Goal: Task Accomplishment & Management: Use online tool/utility

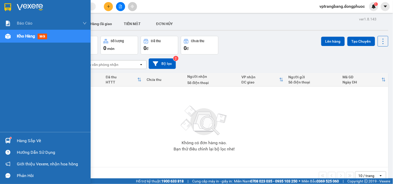
click at [29, 138] on div "Hàng sắp về" at bounding box center [52, 141] width 70 height 8
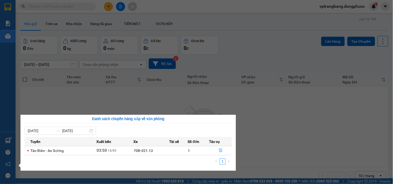
click at [265, 123] on section "Kết quả tìm kiếm ( 0 ) Bộ lọc No Data vptrangbang.dongphuoc 1 Báo cáo Mẫu 1: Bá…" at bounding box center [196, 92] width 393 height 184
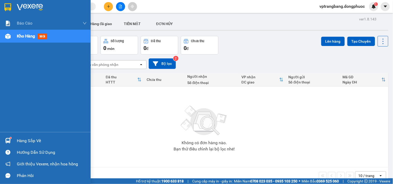
click at [20, 141] on div "Hàng sắp về" at bounding box center [52, 141] width 70 height 8
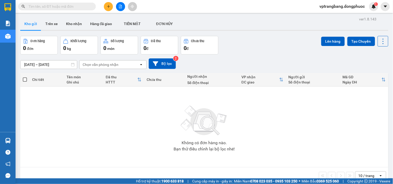
drag, startPoint x: 255, startPoint y: 131, endPoint x: 144, endPoint y: 60, distance: 132.4
click at [256, 128] on section "Kết quả tìm kiếm ( 0 ) Bộ lọc No Data vptrangbang.dongphuoc 1 Báo cáo Mẫu 1: Bá…" at bounding box center [196, 92] width 393 height 184
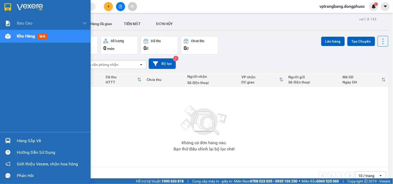
click at [14, 137] on div "Hàng sắp về" at bounding box center [45, 141] width 91 height 12
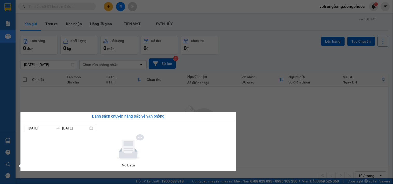
click at [265, 37] on section "Kết quả tìm kiếm ( 0 ) Bộ lọc No Data vptrangbang.dongphuoc 1 Báo cáo Mẫu 1: Bá…" at bounding box center [196, 92] width 393 height 184
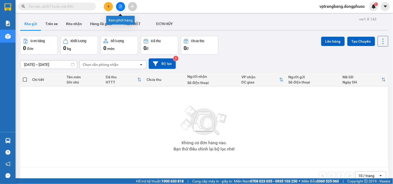
click at [119, 6] on icon "file-add" at bounding box center [121, 7] width 4 height 4
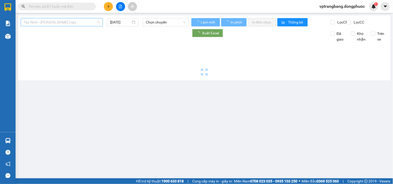
click at [64, 21] on span "Tây Ninh - [PERSON_NAME] (vip)" at bounding box center [62, 22] width 76 height 8
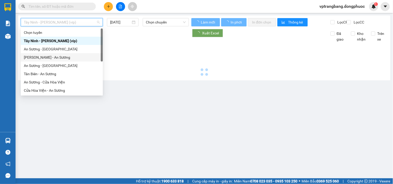
type input "14/09/2025"
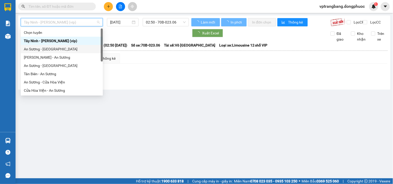
click at [54, 51] on div "An Sương - [GEOGRAPHIC_DATA]" at bounding box center [62, 49] width 76 height 6
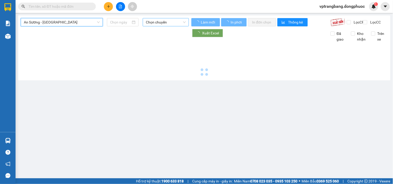
click at [174, 23] on span "Chọn chuyến" at bounding box center [166, 22] width 40 height 8
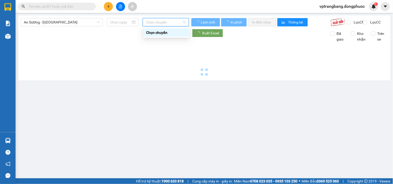
type input "[DATE]"
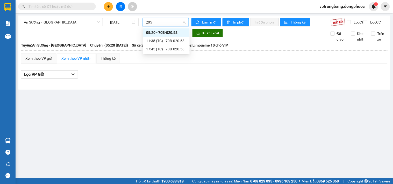
type input "2058"
click at [163, 30] on div "05:20 - 70B-020.58" at bounding box center [166, 33] width 40 height 6
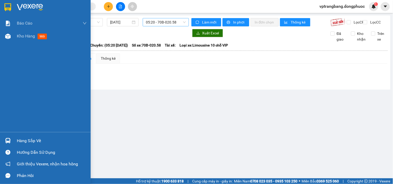
click at [35, 142] on div "Hàng sắp về" at bounding box center [52, 141] width 70 height 8
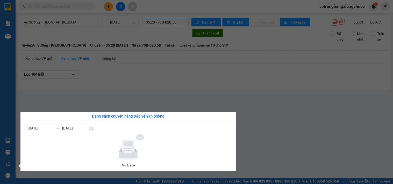
click at [264, 92] on section "Kết quả tìm kiếm ( 0 ) Bộ lọc No Data vptrangbang.dongphuoc 1 Báo cáo Mẫu 1: Bá…" at bounding box center [196, 92] width 393 height 184
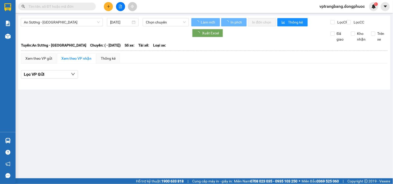
type input "[DATE]"
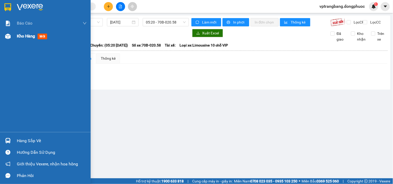
click at [18, 41] on div "Kho hàng mới" at bounding box center [52, 36] width 70 height 13
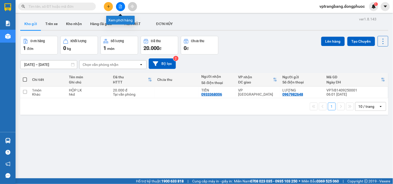
click at [121, 5] on icon "file-add" at bounding box center [121, 7] width 4 height 4
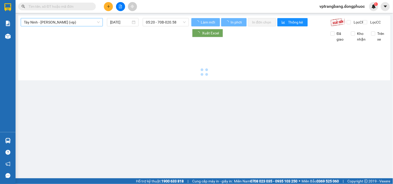
click at [51, 25] on span "Tây Ninh - Hồ Chí Minh (vip)" at bounding box center [62, 22] width 76 height 8
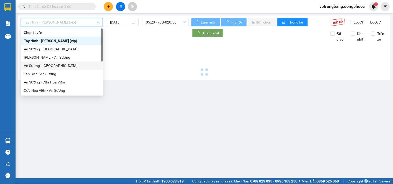
click at [44, 67] on div "An Sương - [GEOGRAPHIC_DATA]" at bounding box center [62, 66] width 76 height 6
type input "14/09/2025"
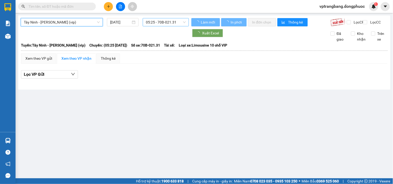
click at [161, 22] on span "05:25 - 70B-021.31" at bounding box center [166, 22] width 40 height 8
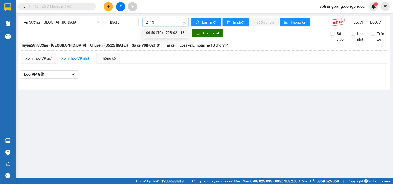
type input "2113"
click at [208, 94] on main "An Sương - Tân Biên 14/09/2025 Làm mới In phơi In đơn chọn Thống kê Lọc CR Lọc …" at bounding box center [196, 89] width 393 height 179
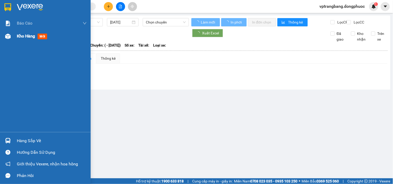
click at [25, 37] on span "Kho hàng" at bounding box center [26, 36] width 18 height 5
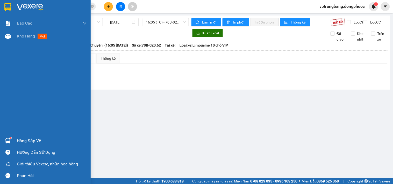
click at [33, 142] on div "Hàng sắp về" at bounding box center [52, 141] width 70 height 8
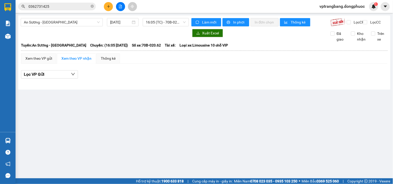
click at [278, 119] on section "Kết quả tìm kiếm ( 5 ) Bộ lọc Mã ĐH Trạng thái Món hàng Tổng cước Chưa cước Nhã…" at bounding box center [196, 92] width 393 height 184
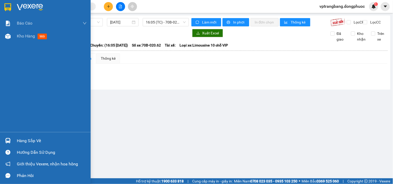
click at [17, 142] on div "Hàng sắp về" at bounding box center [52, 141] width 70 height 8
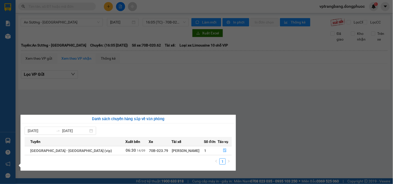
click at [268, 122] on section "Kết quả tìm kiếm ( 0 ) Bộ lọc No Data vptrangbang.dongphuoc 1 Báo cáo Mẫu 1: Bá…" at bounding box center [196, 92] width 393 height 184
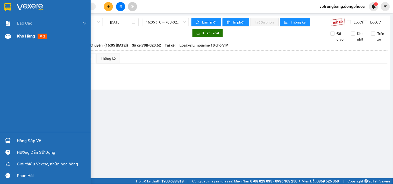
click at [23, 35] on span "Kho hàng" at bounding box center [26, 36] width 18 height 5
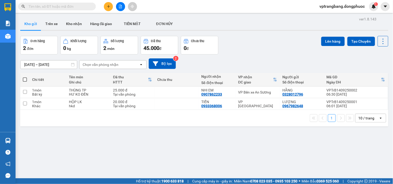
click at [21, 141] on div "ver 1.8.143 Kho gửi Trên xe Kho nhận Hàng đã giao TIỀN MẶT ĐƠN HỦY Đơn hàng 2…" at bounding box center [204, 108] width 372 height 184
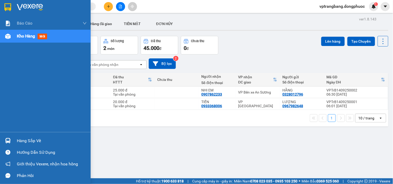
click at [26, 142] on div "Hàng sắp về" at bounding box center [52, 141] width 70 height 8
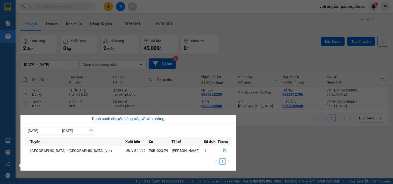
click at [253, 144] on section "Kết quả tìm kiếm ( 0 ) Bộ lọc No Data vptrangbang.dongphuoc 1 Báo cáo Mẫu 1: Bá…" at bounding box center [196, 92] width 393 height 184
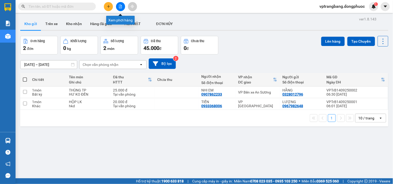
click at [118, 4] on button at bounding box center [120, 6] width 9 height 9
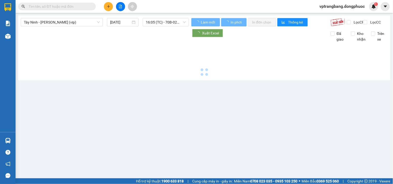
type input "[DATE]"
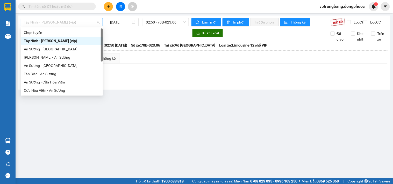
click at [70, 19] on span "Tây Ninh - [PERSON_NAME] (vip)" at bounding box center [62, 22] width 76 height 8
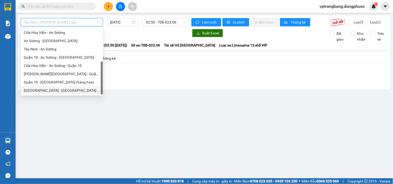
click at [53, 91] on div "[GEOGRAPHIC_DATA] - [GEOGRAPHIC_DATA] (vip)" at bounding box center [62, 91] width 76 height 6
type input "[DATE]"
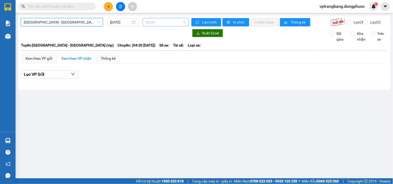
click at [153, 22] on span "04:30" at bounding box center [166, 22] width 40 height 8
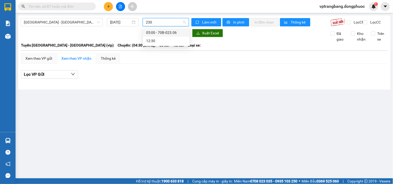
type input "2306"
click at [156, 32] on div "05:00 - 70B-023.06" at bounding box center [166, 33] width 40 height 6
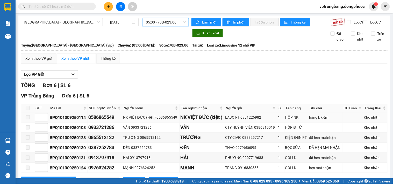
scroll to position [26, 0]
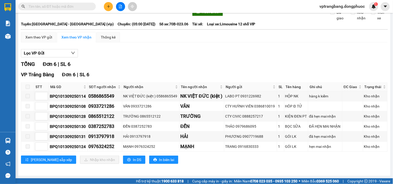
click at [141, 52] on div "Lọc VP Gửi" at bounding box center [204, 53] width 367 height 9
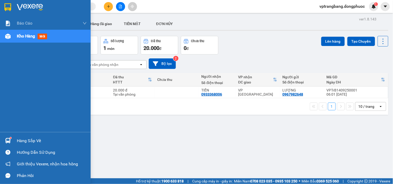
click at [21, 140] on div "Hàng sắp về" at bounding box center [52, 141] width 70 height 8
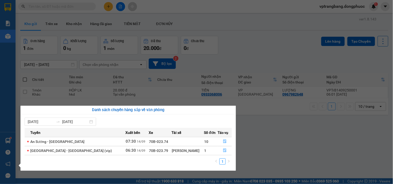
click at [259, 44] on section "Kết quả tìm kiếm ( 0 ) Bộ lọc No Data vptrangbang.dongphuoc 1 Báo cáo Mẫu 1: Bá…" at bounding box center [196, 92] width 393 height 184
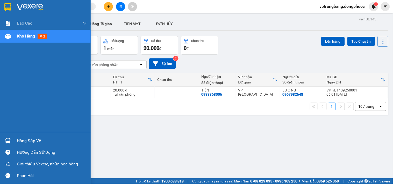
drag, startPoint x: 25, startPoint y: 139, endPoint x: 83, endPoint y: 142, distance: 58.6
click at [25, 139] on div "Hàng sắp về" at bounding box center [52, 141] width 70 height 8
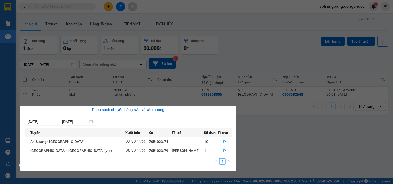
click at [252, 53] on section "Kết quả tìm kiếm ( 0 ) Bộ lọc No Data vptrangbang.dongphuoc 1 Báo cáo Mẫu 1: Bá…" at bounding box center [196, 92] width 393 height 184
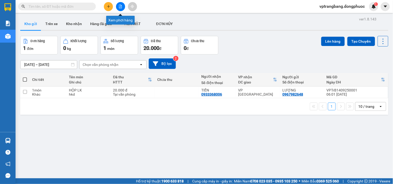
click at [117, 6] on button at bounding box center [120, 6] width 9 height 9
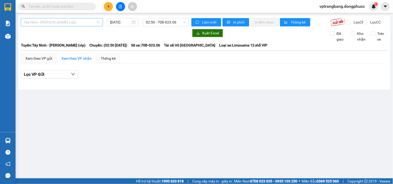
click at [62, 23] on span "[PERSON_NAME] [PERSON_NAME] (vip)" at bounding box center [62, 22] width 76 height 8
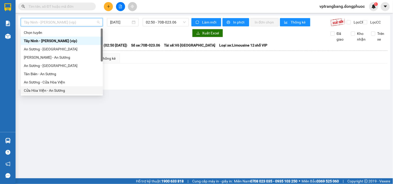
scroll to position [58, 0]
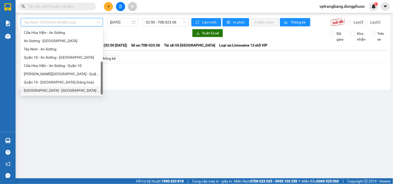
click at [57, 91] on div "[GEOGRAPHIC_DATA][PERSON_NAME][GEOGRAPHIC_DATA] (vip)" at bounding box center [62, 91] width 76 height 6
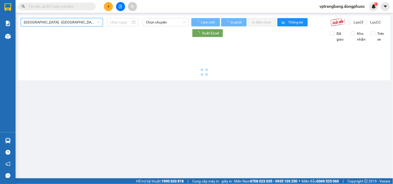
type input "[DATE]"
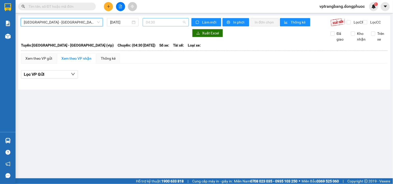
click at [162, 22] on span "04:30" at bounding box center [166, 22] width 40 height 8
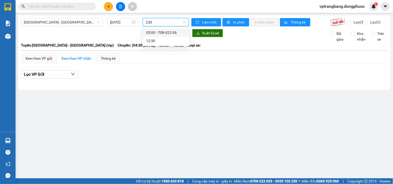
type input "2306"
click at [155, 31] on div "05:00 - 70B-023.06" at bounding box center [166, 33] width 40 height 6
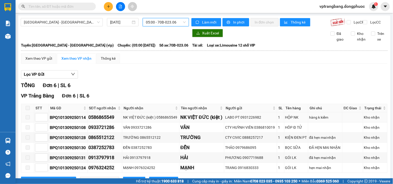
scroll to position [26, 0]
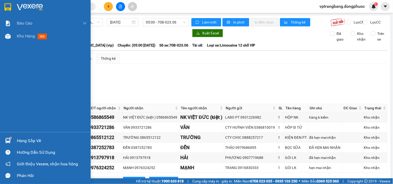
scroll to position [26, 0]
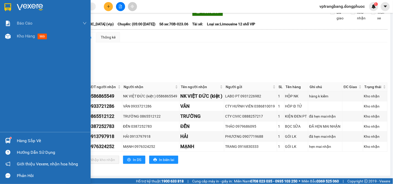
click at [20, 143] on div "Hàng sắp về" at bounding box center [52, 141] width 70 height 8
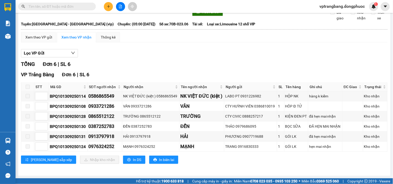
click at [198, 66] on section "Kết quả tìm kiếm ( 0 ) Bộ lọc No Data vptrangbang.dongphuoc 1 Báo cáo Mẫu 1: Bá…" at bounding box center [196, 92] width 393 height 184
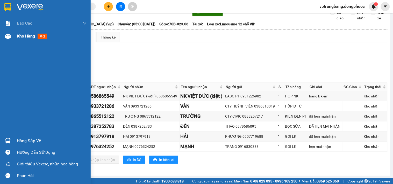
click at [17, 38] on span "Kho hàng" at bounding box center [26, 36] width 18 height 5
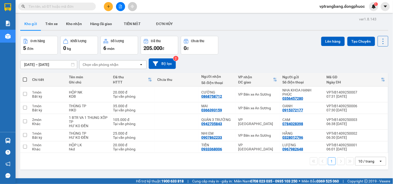
click at [239, 53] on div "Đơn hàng 5 đơn Khối lượng 0 kg Số lượng 6 món Đã thu 205.000 đ Chưa thu 0 đ Lên…" at bounding box center [204, 45] width 368 height 19
click at [265, 47] on div "Đơn hàng 5 đơn Khối lượng 0 kg Số lượng 6 món Đã thu 205.000 đ Chưa thu 0 đ Lên…" at bounding box center [204, 45] width 368 height 19
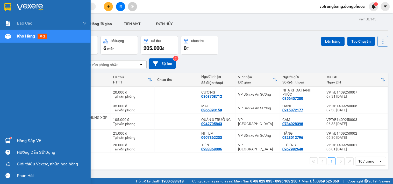
drag, startPoint x: 11, startPoint y: 141, endPoint x: 102, endPoint y: 133, distance: 91.5
click at [11, 141] on div at bounding box center [7, 141] width 9 height 9
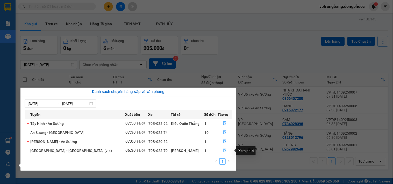
click at [223, 151] on icon "file-done" at bounding box center [225, 151] width 4 height 4
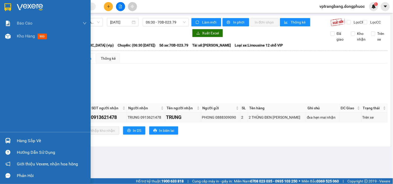
drag, startPoint x: 13, startPoint y: 143, endPoint x: 21, endPoint y: 141, distance: 7.9
click at [14, 143] on div "Hàng sắp về" at bounding box center [45, 141] width 91 height 12
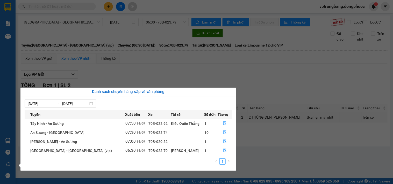
click at [242, 83] on section "Kết quả tìm kiếm ( 0 ) Bộ lọc No Data vptrangbang.dongphuoc 1 Báo cáo Mẫu 1: Bá…" at bounding box center [196, 92] width 393 height 184
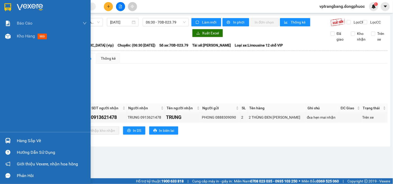
click at [16, 139] on div "Hàng sắp về" at bounding box center [45, 141] width 91 height 12
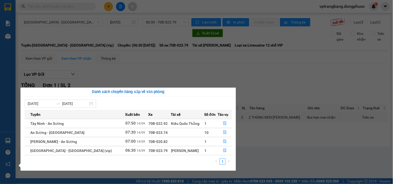
click at [254, 89] on section "Kết quả tìm kiếm ( 0 ) Bộ lọc No Data vptrangbang.dongphuoc 1 Báo cáo Mẫu 1: Bá…" at bounding box center [196, 92] width 393 height 184
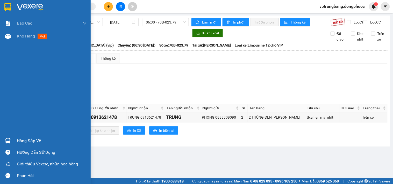
click at [16, 141] on div "Hàng sắp về" at bounding box center [45, 141] width 91 height 12
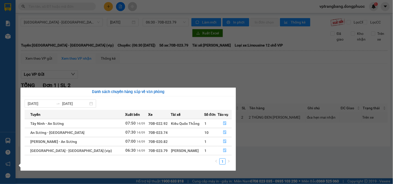
click at [264, 77] on section "Kết quả tìm kiếm ( 0 ) Bộ lọc No Data vptrangbang.dongphuoc 1 Báo cáo Mẫu 1: Bá…" at bounding box center [196, 92] width 393 height 184
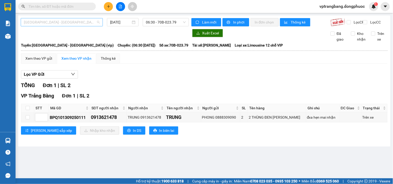
click at [78, 21] on span "[GEOGRAPHIC_DATA] - [GEOGRAPHIC_DATA] (vip)" at bounding box center [62, 22] width 76 height 8
drag, startPoint x: 177, startPoint y: 77, endPoint x: 222, endPoint y: 4, distance: 86.0
click at [177, 76] on div "Lọc VP Gửi" at bounding box center [204, 74] width 367 height 9
click at [56, 6] on input "text" at bounding box center [58, 7] width 61 height 6
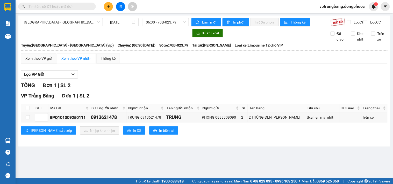
click at [56, 5] on input "text" at bounding box center [58, 7] width 61 height 6
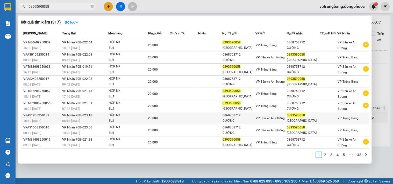
scroll to position [0, 0]
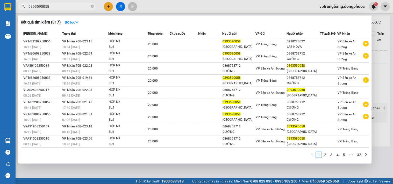
type input "0393590058"
click at [387, 27] on div at bounding box center [196, 92] width 393 height 184
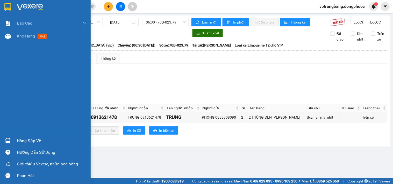
drag, startPoint x: 17, startPoint y: 144, endPoint x: 119, endPoint y: 141, distance: 102.9
click at [17, 144] on div "Hàng sắp về" at bounding box center [52, 141] width 70 height 8
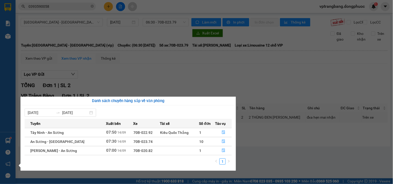
click at [257, 77] on section "Kết quả tìm kiếm ( 317 ) Bộ lọc Mã ĐH Trạng thái Món hàng Tổng cước Chưa cước N…" at bounding box center [196, 92] width 393 height 184
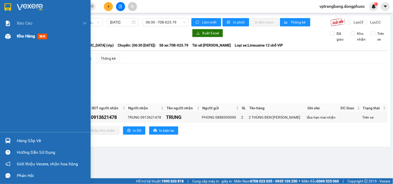
click at [18, 38] on span "Kho hàng" at bounding box center [26, 36] width 18 height 5
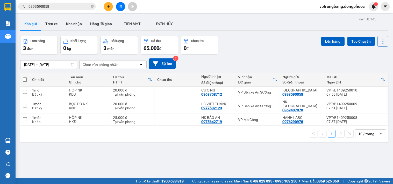
click at [178, 158] on div "ver 1.8.143 Kho gửi Trên xe Kho nhận Hàng đã giao TIỀN MẶT ĐƠN HỦY Đơn hàng 3…" at bounding box center [204, 108] width 372 height 184
click at [141, 153] on div "ver 1.8.143 Kho gửi Trên xe Kho nhận Hàng đã giao TIỀN MẶT ĐƠN HỦY Đơn hàng 3…" at bounding box center [204, 108] width 372 height 184
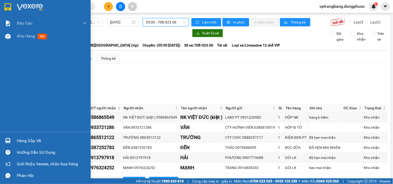
scroll to position [26, 0]
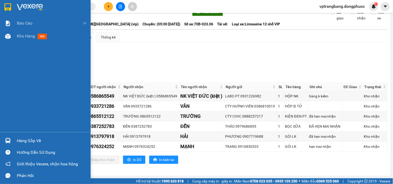
click at [17, 138] on div "Hàng sắp về" at bounding box center [52, 141] width 70 height 8
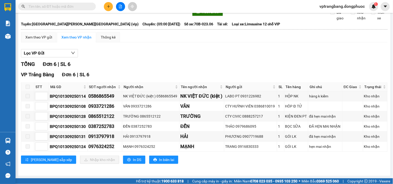
click at [210, 61] on section "Kết quả [PERSON_NAME] ( 0 ) Bộ lọc No Data vptrangbang.dongphuoc 1 [PERSON_NAME…" at bounding box center [196, 92] width 393 height 184
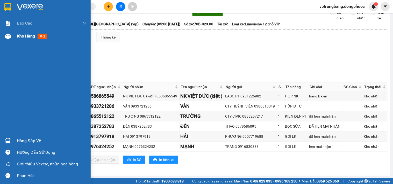
click at [19, 37] on span "Kho hàng" at bounding box center [26, 36] width 18 height 5
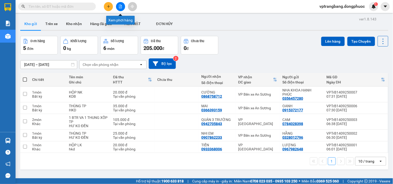
click at [120, 6] on icon "file-add" at bounding box center [121, 7] width 4 height 4
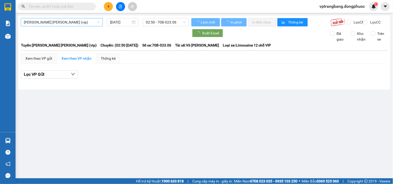
click at [51, 23] on span "[PERSON_NAME] [PERSON_NAME] (vip)" at bounding box center [62, 22] width 76 height 8
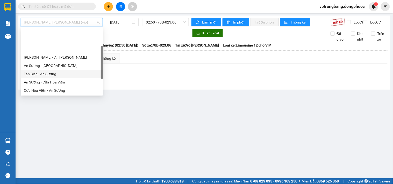
scroll to position [54, 0]
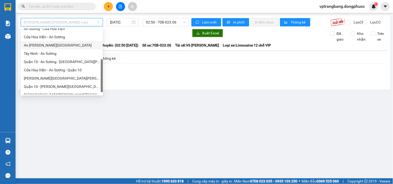
click at [50, 45] on div "An [PERSON_NAME][GEOGRAPHIC_DATA]" at bounding box center [62, 45] width 76 height 6
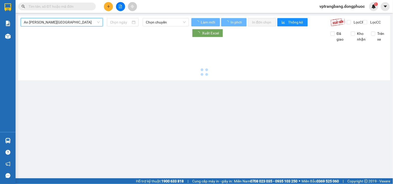
type input "[DATE]"
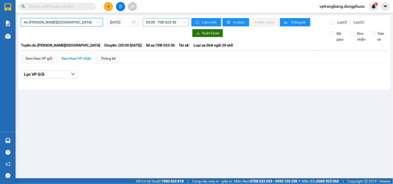
click at [154, 24] on span "05:00 - 70B-023.56" at bounding box center [166, 22] width 40 height 8
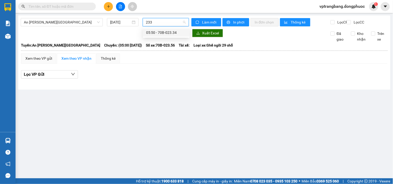
type input "2334"
click at [148, 32] on div "05:50 - 70B-023.34" at bounding box center [166, 33] width 40 height 6
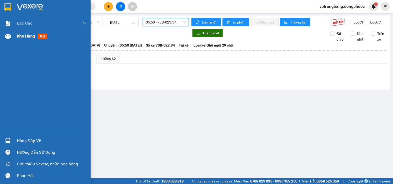
click at [12, 38] on div at bounding box center [7, 36] width 9 height 9
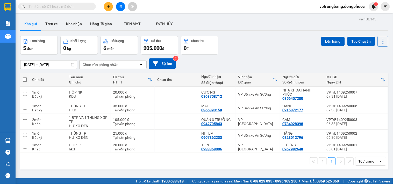
click at [262, 43] on div "Đơn hàng 5 đơn Khối lượng 0 kg Số lượng 6 món Đã thu 205.000 đ Chưa thu 0 đ Lên…" at bounding box center [204, 45] width 368 height 19
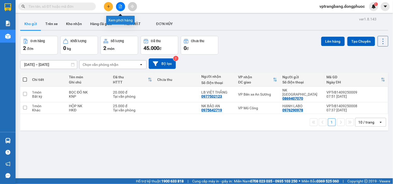
click at [120, 7] on icon "file-add" at bounding box center [121, 7] width 4 height 4
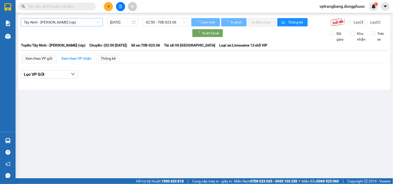
click at [53, 20] on span "Tây Ninh - Hồ Chí Minh (vip)" at bounding box center [62, 22] width 76 height 8
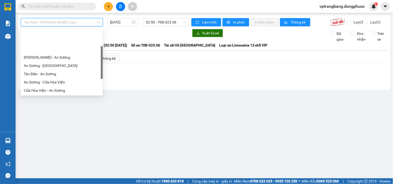
scroll to position [58, 0]
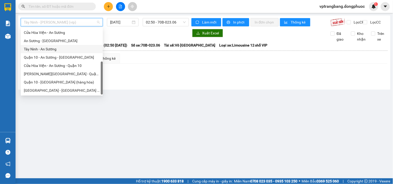
click at [52, 50] on div "Tây Ninh - An Sương" at bounding box center [62, 49] width 76 height 6
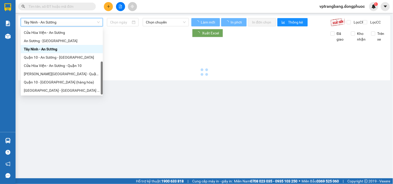
type input "[DATE]"
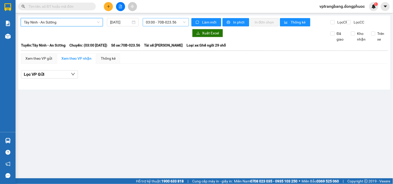
click at [149, 22] on span "03:00 - 70B-023.56" at bounding box center [166, 22] width 40 height 8
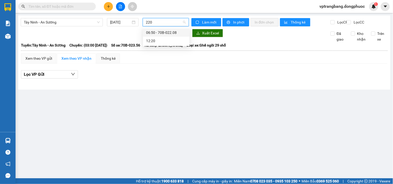
type input "2208"
click at [152, 33] on div "06:50 - 70B-022.08" at bounding box center [166, 33] width 40 height 6
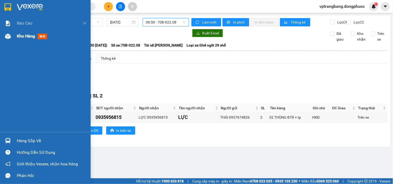
click at [23, 36] on span "Kho hàng" at bounding box center [26, 36] width 18 height 5
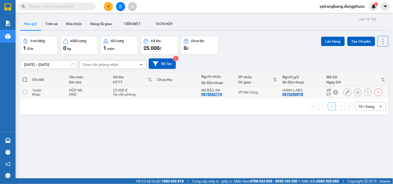
click at [239, 93] on div "VP Mỏ Công" at bounding box center [257, 92] width 39 height 4
checkbox input "true"
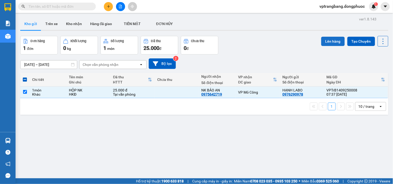
click at [330, 41] on button "Lên hàng" at bounding box center [333, 41] width 24 height 9
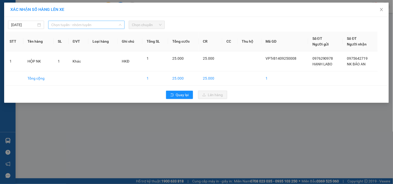
click at [56, 25] on span "Chọn tuyến - nhóm tuyến" at bounding box center [86, 25] width 70 height 8
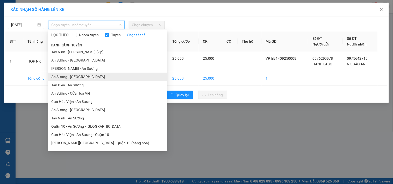
click at [76, 76] on li "An Sương - [GEOGRAPHIC_DATA]" at bounding box center [107, 77] width 119 height 8
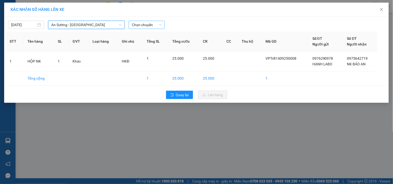
click at [136, 28] on span "Chọn chuyến" at bounding box center [147, 25] width 30 height 8
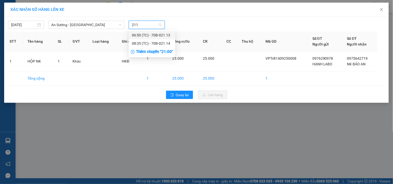
type input "2113"
click at [144, 34] on div "06:50 (TC) - 70B-021.13" at bounding box center [152, 35] width 40 height 6
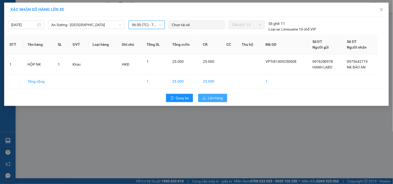
click at [213, 98] on span "Lên hàng" at bounding box center [215, 98] width 15 height 6
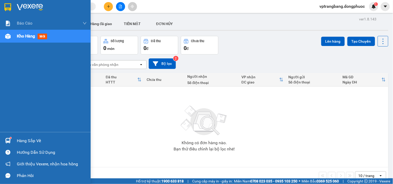
click at [18, 140] on div "Hàng sắp về" at bounding box center [52, 141] width 70 height 8
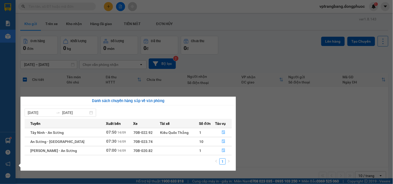
click at [263, 126] on section "Kết quả tìm kiếm ( 0 ) Bộ lọc No Data vptrangbang.dongphuoc 1 Báo cáo Mẫu 1: Bá…" at bounding box center [196, 92] width 393 height 184
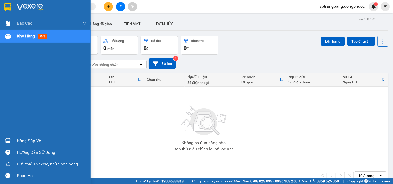
click at [17, 141] on div "Hàng sắp về" at bounding box center [52, 141] width 70 height 8
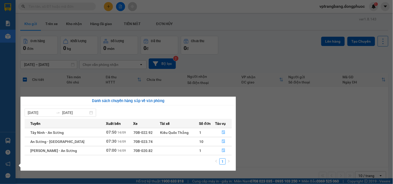
click at [245, 55] on section "Kết quả tìm kiếm ( 0 ) Bộ lọc No Data vptrangbang.dongphuoc 1 Báo cáo Mẫu 1: Bá…" at bounding box center [196, 92] width 393 height 184
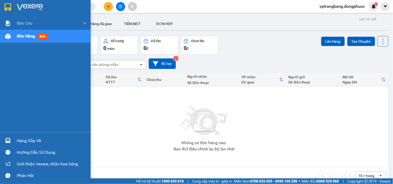
click at [25, 143] on div "Hàng sắp về" at bounding box center [52, 141] width 70 height 8
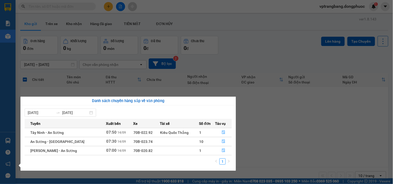
click at [266, 124] on section "Kết quả tìm kiếm ( 0 ) Bộ lọc No Data vptrangbang.dongphuoc 1 Báo cáo Mẫu 1: Bá…" at bounding box center [196, 92] width 393 height 184
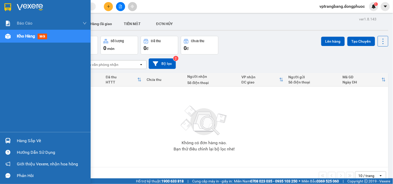
click at [37, 139] on div "Hàng sắp về" at bounding box center [52, 141] width 70 height 8
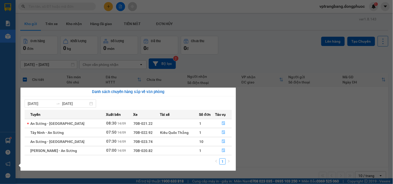
click at [3, 39] on div "Báo cáo Mẫu 1: Báo cáo dòng tiền theo nhân viên Mẫu 1: Báo cáo dòng tiền theo n…" at bounding box center [8, 92] width 16 height 184
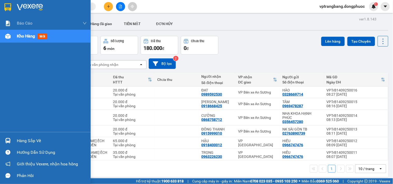
click at [11, 139] on div at bounding box center [7, 141] width 9 height 9
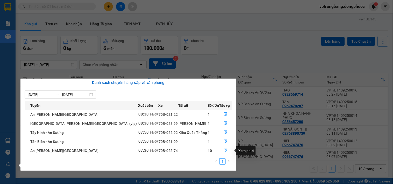
click at [224, 152] on icon "file-done" at bounding box center [226, 151] width 4 height 4
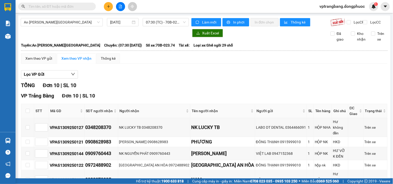
scroll to position [67, 0]
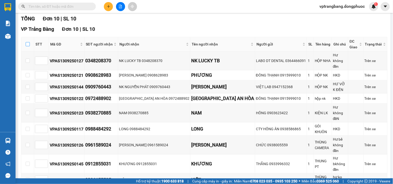
click at [28, 45] on input "checkbox" at bounding box center [28, 44] width 4 height 4
checkbox input "true"
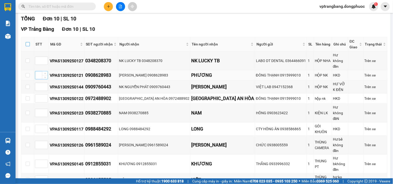
checkbox input "true"
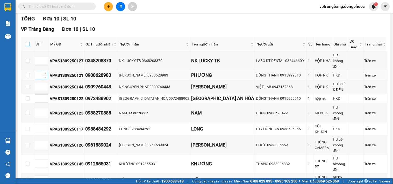
checkbox input "true"
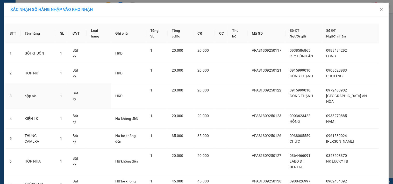
scroll to position [96, 0]
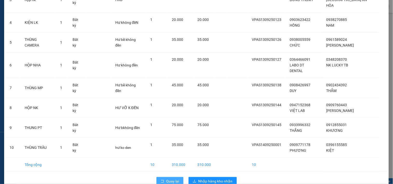
click at [172, 177] on button "Quay lại" at bounding box center [169, 181] width 27 height 8
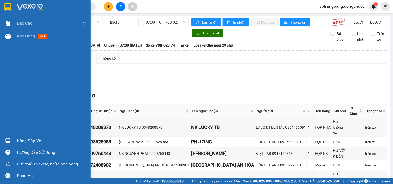
click at [10, 141] on img at bounding box center [7, 140] width 5 height 5
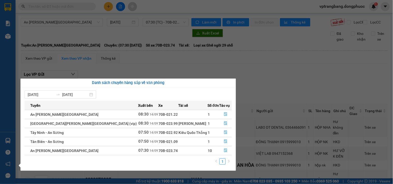
click at [269, 83] on section "Kết quả tìm kiếm ( 0 ) Bộ lọc No Data vptrangbang.dongphuoc 1 Báo cáo Mẫu 1: Bá…" at bounding box center [196, 92] width 393 height 184
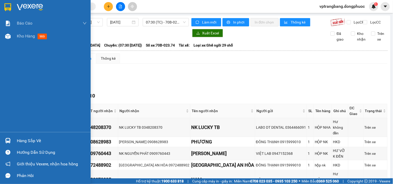
click at [20, 142] on div "Hàng sắp về" at bounding box center [52, 141] width 70 height 8
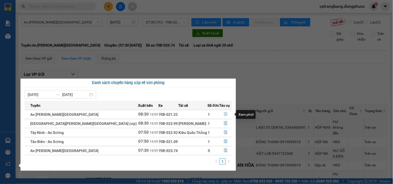
click at [224, 114] on icon "file-done" at bounding box center [226, 115] width 4 height 4
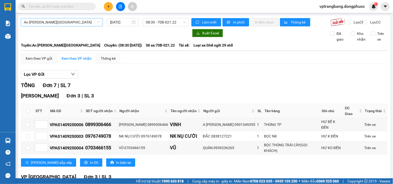
click at [58, 21] on span "An Sương - [GEOGRAPHIC_DATA]" at bounding box center [62, 22] width 76 height 8
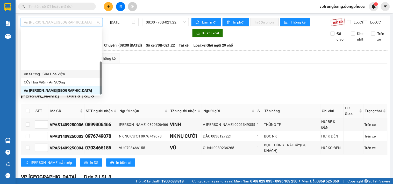
scroll to position [58, 0]
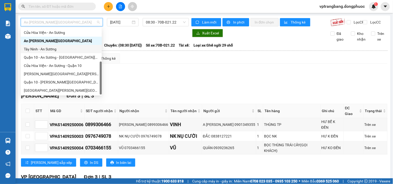
click at [49, 51] on div "Tây Ninh - An Sương" at bounding box center [61, 49] width 75 height 6
type input "[DATE]"
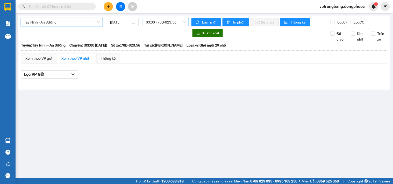
click at [159, 24] on span "03:00 - 70B-023.56" at bounding box center [166, 22] width 40 height 8
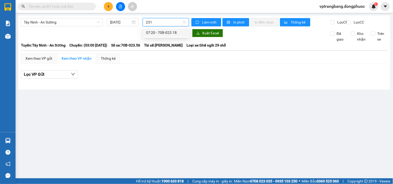
type input "2318"
click at [163, 33] on div "07:20 - 70B-023.18" at bounding box center [166, 33] width 40 height 6
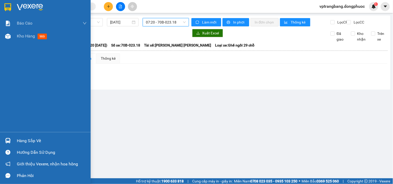
click at [30, 140] on div "Hàng sắp về" at bounding box center [52, 141] width 70 height 8
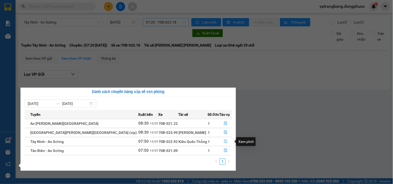
click at [220, 142] on button "button" at bounding box center [226, 142] width 12 height 8
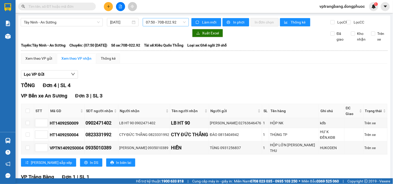
scroll to position [45, 0]
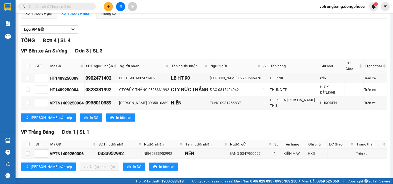
click at [27, 142] on input "checkbox" at bounding box center [28, 144] width 4 height 4
checkbox input "true"
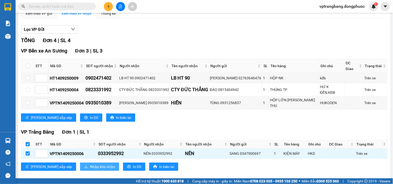
click at [80, 163] on button "Nhập kho nhận" at bounding box center [99, 167] width 39 height 8
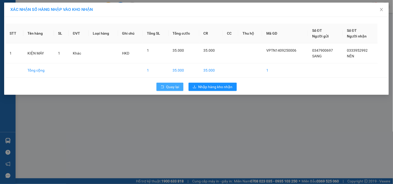
click at [170, 88] on span "Quay lại" at bounding box center [172, 87] width 13 height 6
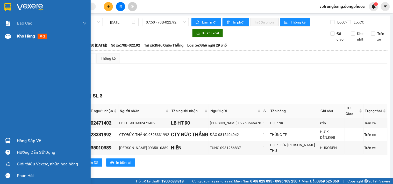
click at [21, 36] on span "Kho hàng" at bounding box center [26, 36] width 18 height 5
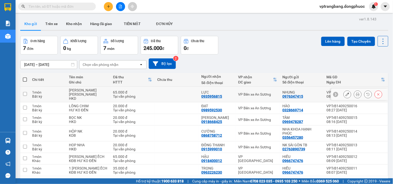
scroll to position [24, 0]
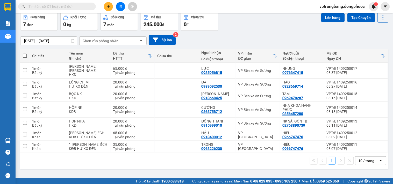
click at [359, 159] on div "10 / trang" at bounding box center [366, 161] width 16 height 5
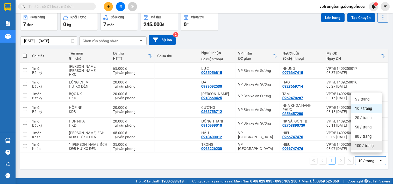
click at [360, 146] on span "100 / trang" at bounding box center [364, 145] width 19 height 5
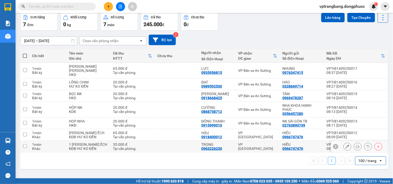
scroll to position [0, 0]
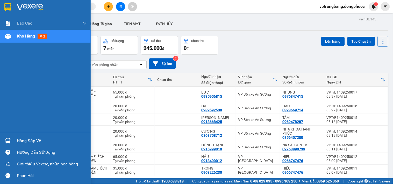
click at [19, 142] on div "Hàng sắp về" at bounding box center [52, 141] width 70 height 8
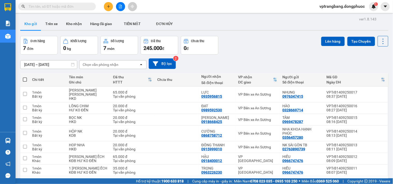
click at [247, 44] on section "Kết quả tìm kiếm ( 0 ) Bộ lọc No Data vptrangbang.dongphuoc 1 Báo cáo Mẫu 1: Bá…" at bounding box center [196, 92] width 393 height 184
click at [122, 5] on icon "file-add" at bounding box center [121, 7] width 4 height 4
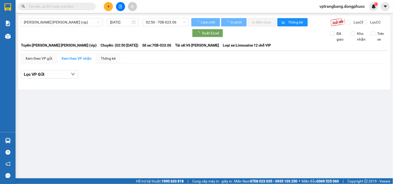
click at [55, 26] on div "Tây Ninh - Hồ Chí Minh (vip) 14/09/2025 02:50 - 70B-023.06" at bounding box center [105, 22] width 168 height 8
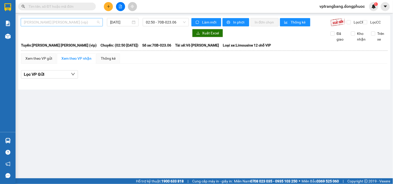
click at [54, 25] on span "Tây Ninh - [PERSON_NAME] (vip)" at bounding box center [62, 22] width 76 height 8
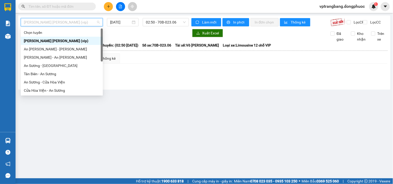
scroll to position [58, 0]
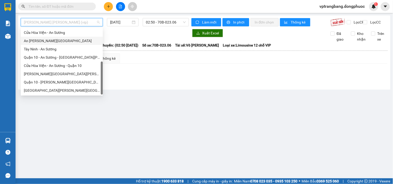
click at [52, 40] on div "An Sương - [GEOGRAPHIC_DATA]" at bounding box center [62, 41] width 76 height 6
type input "[DATE]"
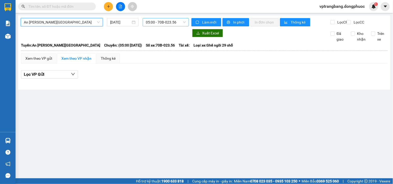
click at [166, 22] on span "05:00 - 70B-023.56" at bounding box center [166, 22] width 40 height 8
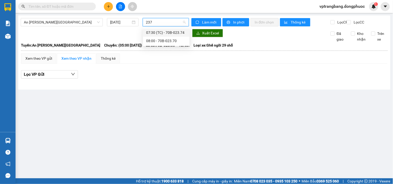
type input "2370"
click at [159, 31] on div "08:00 - 70B-023.70" at bounding box center [166, 33] width 40 height 6
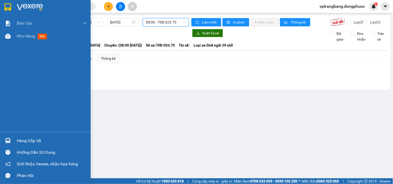
drag, startPoint x: 19, startPoint y: 142, endPoint x: 30, endPoint y: 141, distance: 11.2
click at [19, 142] on div "Hàng sắp về" at bounding box center [52, 141] width 70 height 8
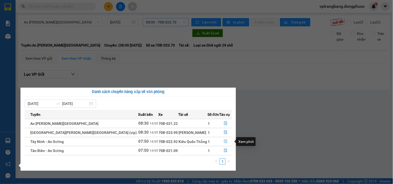
click at [224, 143] on icon "file-done" at bounding box center [226, 142] width 4 height 4
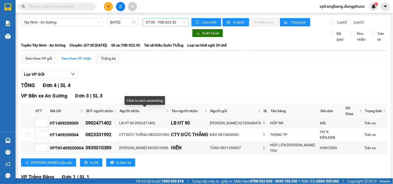
scroll to position [45, 0]
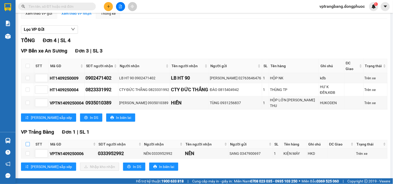
click at [26, 142] on input "checkbox" at bounding box center [28, 144] width 4 height 4
checkbox input "true"
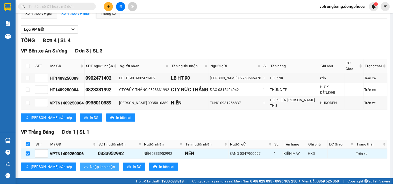
click at [90, 164] on span "Nhập kho nhận" at bounding box center [102, 167] width 25 height 6
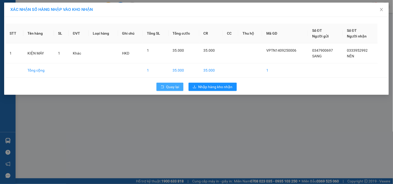
click at [173, 87] on span "Quay lại" at bounding box center [172, 87] width 13 height 6
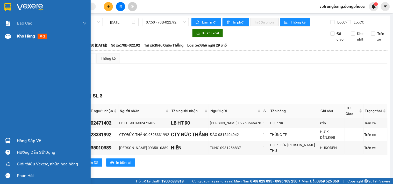
click at [15, 39] on div "Kho hàng mới" at bounding box center [45, 36] width 91 height 13
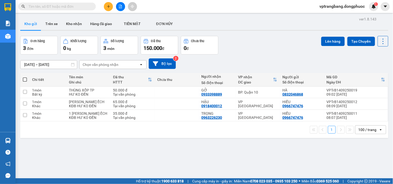
click at [259, 56] on div "12/09/2025 – 14/09/2025 Press the down arrow key to interact with the calendar …" at bounding box center [204, 64] width 368 height 18
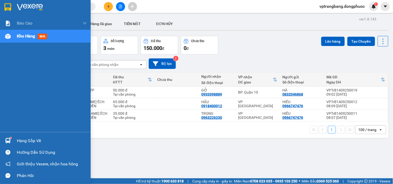
click at [19, 140] on div "Hàng sắp về" at bounding box center [52, 141] width 70 height 8
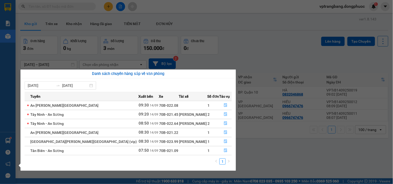
click at [230, 50] on section "Kết quả tìm kiếm ( 0 ) Bộ lọc No Data vptrangbang.dongphuoc 1 Báo cáo Mẫu 1: Bá…" at bounding box center [196, 92] width 393 height 184
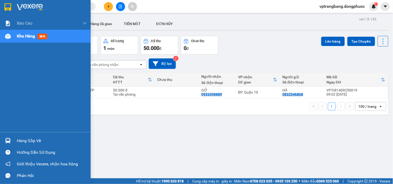
drag, startPoint x: 20, startPoint y: 141, endPoint x: 57, endPoint y: 144, distance: 37.4
click at [19, 141] on div "Hàng sắp về" at bounding box center [52, 141] width 70 height 8
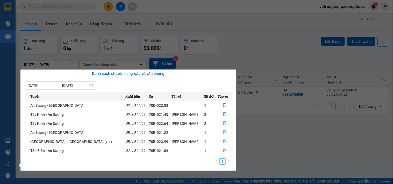
drag, startPoint x: 241, startPoint y: 60, endPoint x: 186, endPoint y: 51, distance: 55.7
click at [241, 59] on section "Kết quả tìm kiếm ( 0 ) Bộ lọc No Data vptrangbang.dongphuoc 1 Báo cáo Mẫu 1: Bá…" at bounding box center [196, 92] width 393 height 184
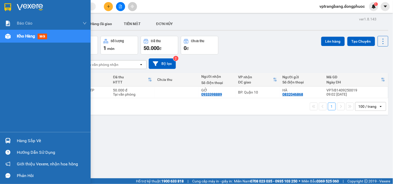
click at [31, 141] on div "Hàng sắp về" at bounding box center [52, 141] width 70 height 8
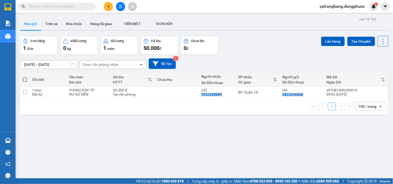
click at [267, 55] on section "Kết quả tìm kiếm ( 0 ) Bộ lọc No Data vptrangbang.dongphuoc 1 Báo cáo Mẫu 1: Bá…" at bounding box center [196, 92] width 393 height 184
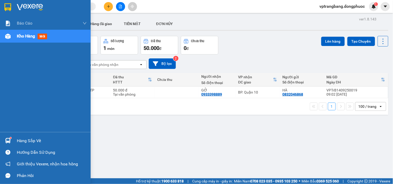
click at [18, 141] on div "Hàng sắp về" at bounding box center [52, 141] width 70 height 8
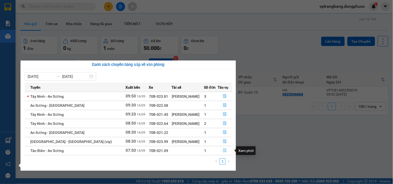
click at [223, 152] on icon "file-done" at bounding box center [224, 151] width 3 height 4
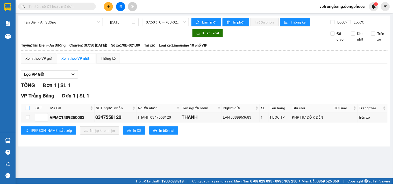
click at [26, 110] on input "checkbox" at bounding box center [28, 108] width 4 height 4
checkbox input "true"
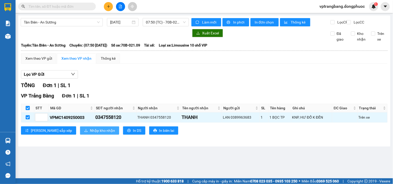
click at [90, 134] on span "Nhập kho nhận" at bounding box center [102, 131] width 25 height 6
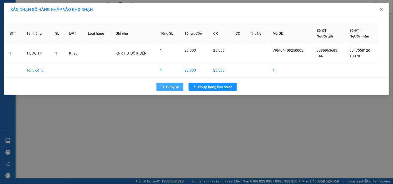
click at [177, 86] on span "Quay lại" at bounding box center [172, 87] width 13 height 6
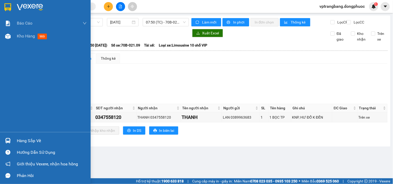
click at [18, 140] on div "Hàng sắp về" at bounding box center [52, 141] width 70 height 8
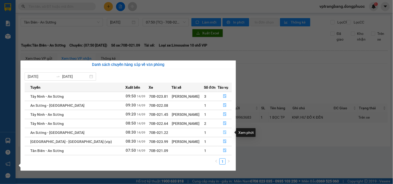
click at [223, 134] on icon "file-done" at bounding box center [224, 133] width 3 height 4
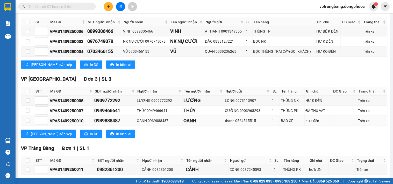
scroll to position [115, 0]
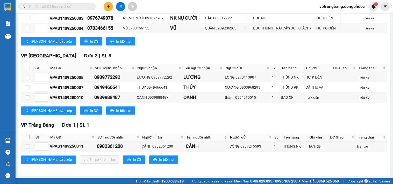
click at [27, 137] on input "checkbox" at bounding box center [28, 137] width 4 height 4
checkbox input "true"
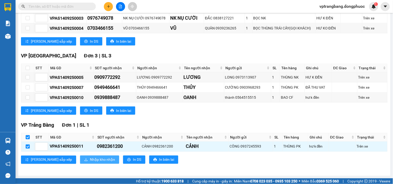
click at [90, 160] on span "Nhập kho nhận" at bounding box center [102, 160] width 25 height 6
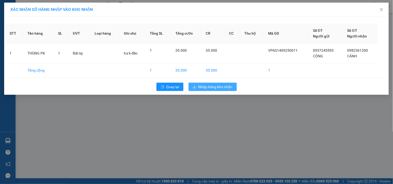
click at [217, 86] on span "Nhập hàng kho nhận" at bounding box center [215, 87] width 34 height 6
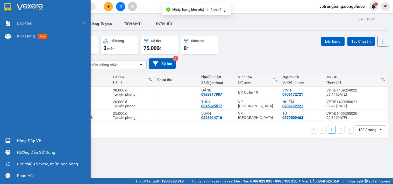
click at [21, 142] on div "Hàng sắp về" at bounding box center [52, 141] width 70 height 8
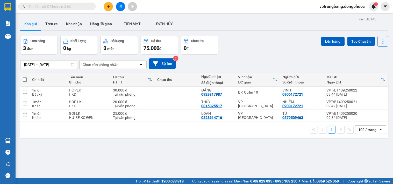
click at [249, 155] on section "Kết quả tìm kiếm ( 0 ) Bộ lọc No Data vptrangbang.dongphuoc 1 Báo cáo Mẫu 1: Bá…" at bounding box center [196, 92] width 393 height 184
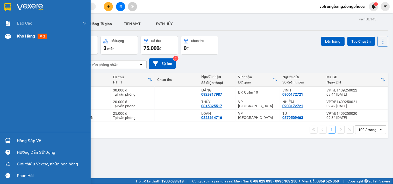
click at [16, 36] on div "Kho hàng mới" at bounding box center [45, 36] width 91 height 13
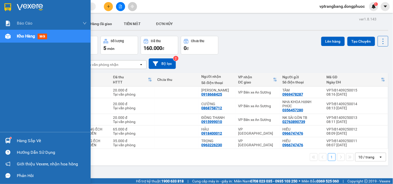
drag, startPoint x: 21, startPoint y: 139, endPoint x: 205, endPoint y: 143, distance: 184.2
click at [21, 138] on div "Hàng sắp về" at bounding box center [52, 141] width 70 height 8
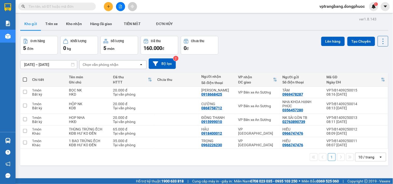
click at [267, 37] on section "Kết quả tìm kiếm ( 0 ) Bộ lọc No Data vptrangbang.dongphuoc 1 Báo cáo Mẫu 1: Bá…" at bounding box center [196, 92] width 393 height 184
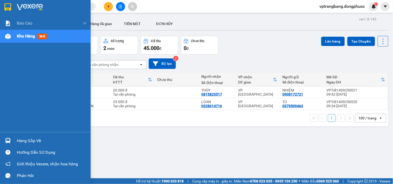
click at [15, 138] on div "Hàng sắp về" at bounding box center [45, 141] width 91 height 12
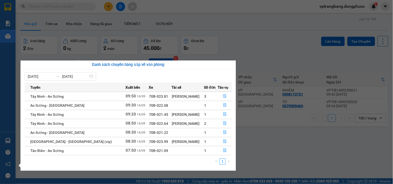
click at [289, 150] on section "Kết quả tìm kiếm ( 0 ) Bộ lọc No Data vptrangbang.dongphuoc 1 Báo cáo Mẫu 1: Bá…" at bounding box center [196, 92] width 393 height 184
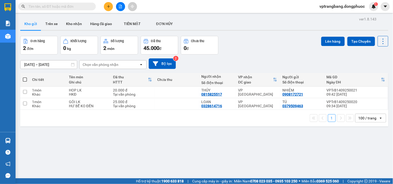
click at [149, 152] on div "ver 1.8.143 Kho gửi Trên xe Kho nhận Hàng đã giao TIỀN MẶT ĐƠN HỦY Đơn hàng 2…" at bounding box center [204, 108] width 372 height 184
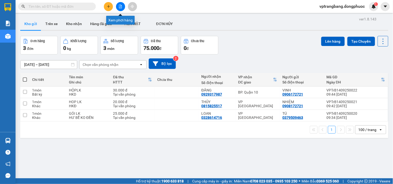
click at [119, 8] on icon "file-add" at bounding box center [120, 7] width 3 height 4
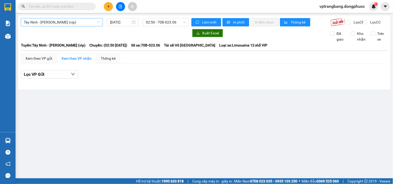
click at [55, 24] on span "Tây Ninh - [PERSON_NAME] (vip)" at bounding box center [62, 22] width 76 height 8
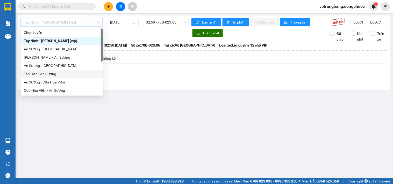
scroll to position [54, 0]
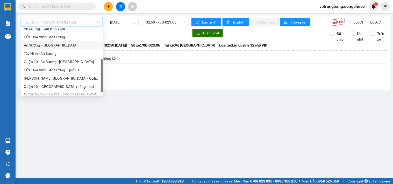
drag, startPoint x: 49, startPoint y: 46, endPoint x: 67, endPoint y: 43, distance: 18.3
click at [49, 45] on div "An Sương - [GEOGRAPHIC_DATA]" at bounding box center [62, 45] width 76 height 6
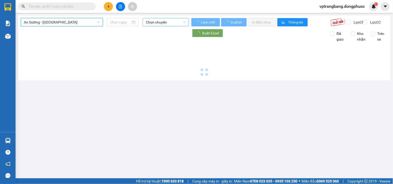
type input "[DATE]"
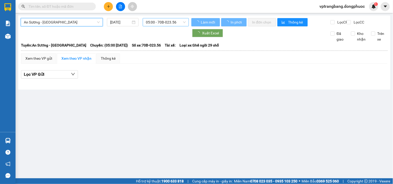
click at [162, 23] on span "05:00 - 70B-023.56" at bounding box center [166, 22] width 40 height 8
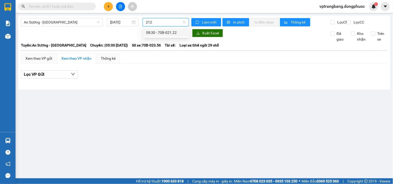
type input "2122"
click at [161, 34] on div "08:30 - 70B-021.22" at bounding box center [166, 33] width 40 height 6
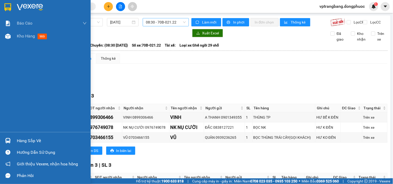
click at [18, 140] on div "Hàng sắp về" at bounding box center [52, 141] width 70 height 8
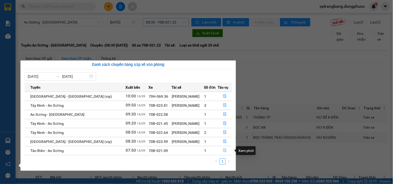
click at [223, 153] on icon "file-done" at bounding box center [225, 151] width 4 height 4
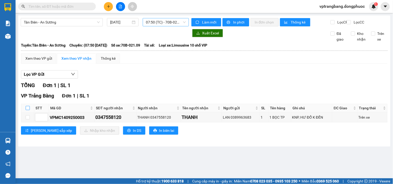
click at [29, 110] on input "checkbox" at bounding box center [28, 108] width 4 height 4
checkbox input "true"
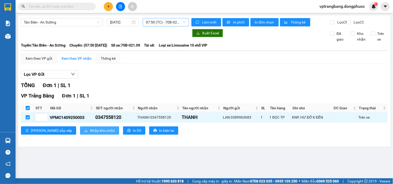
drag, startPoint x: 69, startPoint y: 136, endPoint x: 83, endPoint y: 134, distance: 14.2
click at [90, 134] on span "Nhập kho nhận" at bounding box center [102, 131] width 25 height 6
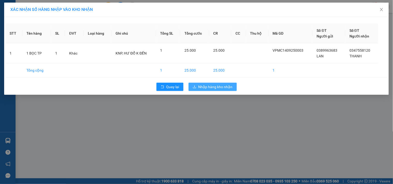
click at [219, 87] on span "Nhập hàng kho nhận" at bounding box center [215, 87] width 34 height 6
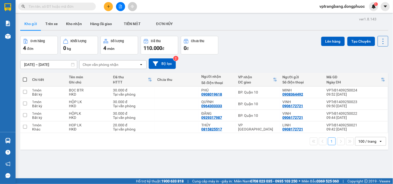
click at [50, 7] on input "text" at bounding box center [58, 7] width 61 height 6
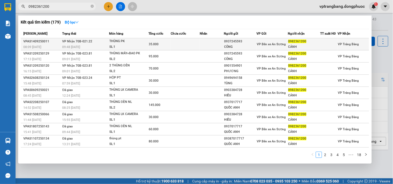
type input "0982361200"
click at [182, 40] on td at bounding box center [185, 44] width 29 height 12
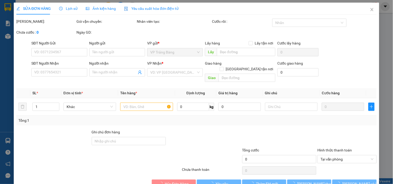
type input "0937245593"
type input "CÔNG"
type input "0982361200"
type input "CẢNH"
type input "35.000"
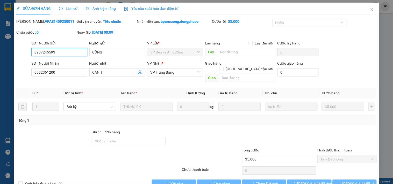
scroll to position [6, 0]
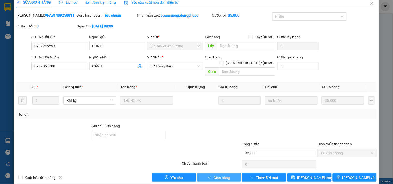
click at [219, 175] on span "Giao hàng" at bounding box center [222, 178] width 17 height 6
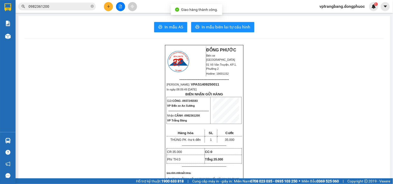
click at [68, 9] on input "0982361200" at bounding box center [58, 7] width 61 height 6
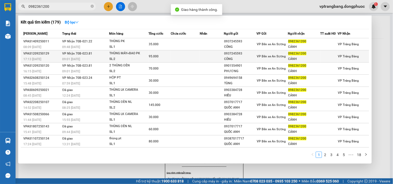
click at [193, 56] on td at bounding box center [185, 57] width 29 height 12
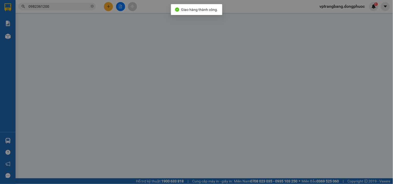
type input "0937245593"
type input "CÔNG"
type input "0982361200"
type input "CẢNH"
type input "95.000"
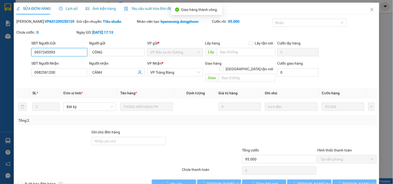
scroll to position [8, 0]
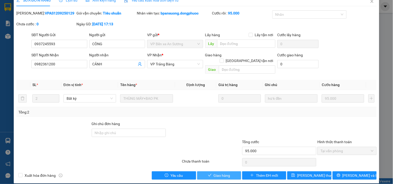
click at [214, 173] on span "Giao hàng" at bounding box center [222, 176] width 17 height 6
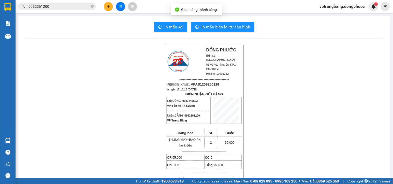
click at [62, 8] on input "0982361200" at bounding box center [58, 7] width 61 height 6
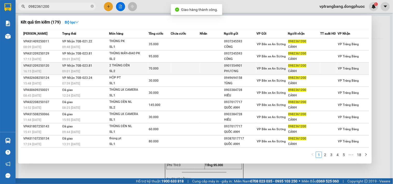
click at [177, 69] on td at bounding box center [185, 69] width 29 height 12
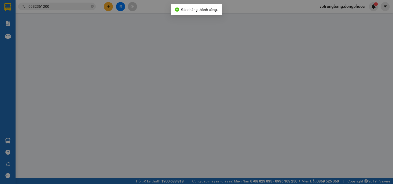
type input "0901554901"
type input "PHƯƠNG"
type input "0982361200"
type input "CẢNH"
type input "70.000"
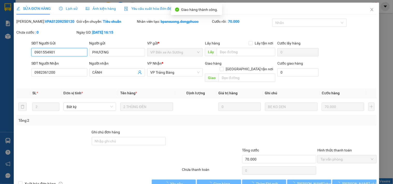
scroll to position [8, 0]
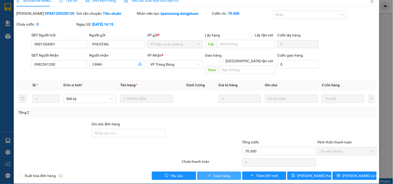
click at [214, 173] on span "Giao hàng" at bounding box center [222, 176] width 17 height 6
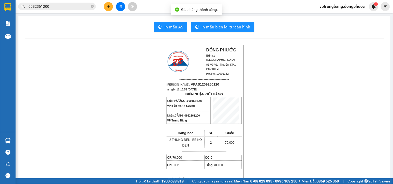
click at [67, 9] on input "0982361200" at bounding box center [58, 7] width 61 height 6
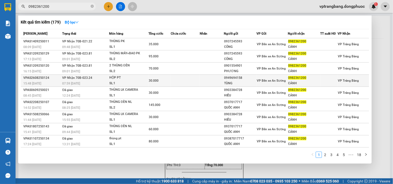
click at [200, 82] on td at bounding box center [212, 81] width 24 height 12
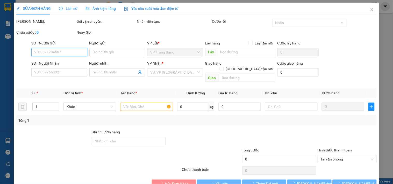
type input "0949694158"
type input "TÙNG"
type input "0982361200"
type input "CẢNH"
type input "30.000"
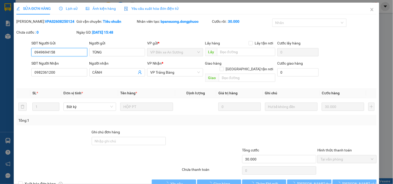
scroll to position [8, 0]
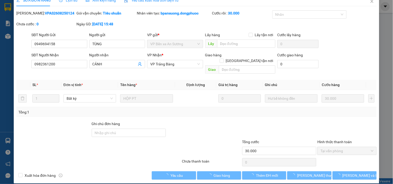
click at [224, 175] on div "SỬA ĐƠN HÀNG Lịch sử Ảnh kiện hàng Yêu cầu xuất hóa đơn điện tử Total Paid Fee …" at bounding box center [196, 89] width 365 height 190
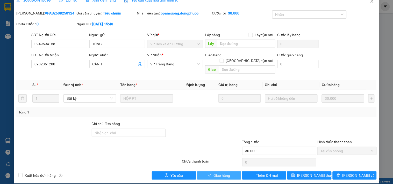
click at [222, 173] on span "Giao hàng" at bounding box center [222, 176] width 17 height 6
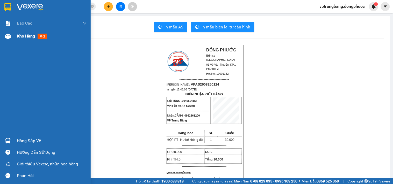
click at [24, 37] on span "Kho hàng" at bounding box center [26, 36] width 18 height 5
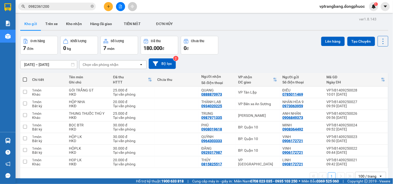
scroll to position [24, 0]
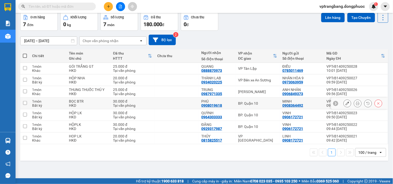
click at [252, 104] on div "BP. Quận 10" at bounding box center [257, 104] width 39 height 4
checkbox input "true"
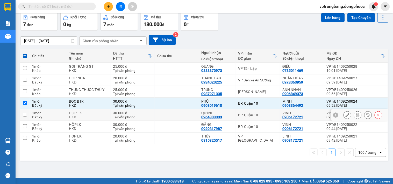
click at [252, 115] on div "BP. Quận 10" at bounding box center [257, 115] width 39 height 4
checkbox input "true"
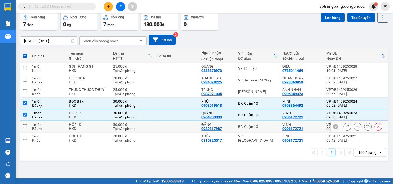
click at [250, 127] on div "BP. Quận 10" at bounding box center [257, 127] width 39 height 4
checkbox input "true"
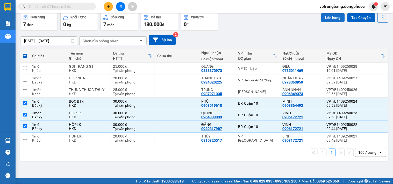
click at [325, 17] on button "Lên hàng" at bounding box center [333, 17] width 24 height 9
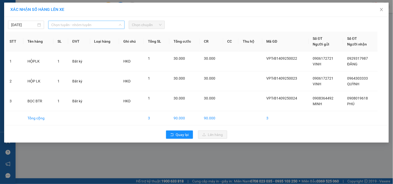
click at [87, 24] on span "Chọn tuyến - nhóm tuyến" at bounding box center [86, 25] width 70 height 8
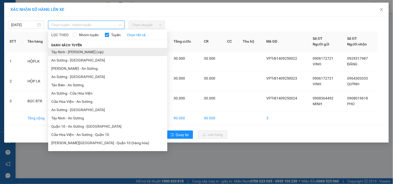
click at [82, 52] on li "Tây Ninh - [PERSON_NAME] (vip)" at bounding box center [107, 52] width 119 height 8
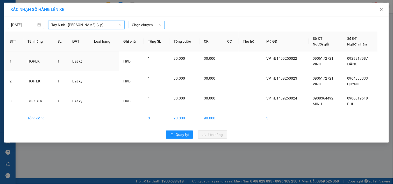
click at [139, 25] on span "Chọn chuyến" at bounding box center [147, 25] width 30 height 8
type input "8492"
click at [138, 33] on div "09:00 - 70H-084.92" at bounding box center [152, 35] width 40 height 6
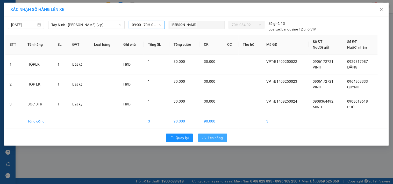
click at [221, 139] on span "Lên hàng" at bounding box center [215, 138] width 15 height 6
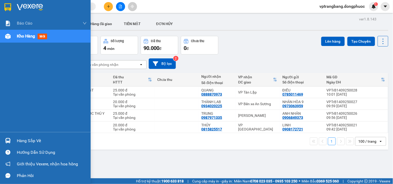
drag, startPoint x: 21, startPoint y: 142, endPoint x: 258, endPoint y: 138, distance: 237.6
click at [21, 142] on div "Hàng sắp về" at bounding box center [52, 141] width 70 height 8
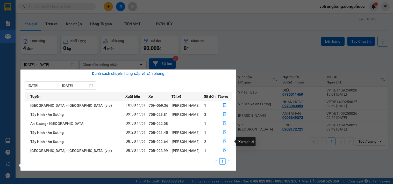
click at [223, 141] on icon "file-done" at bounding box center [224, 142] width 3 height 4
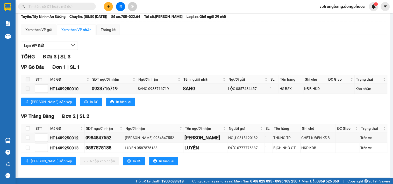
scroll to position [35, 0]
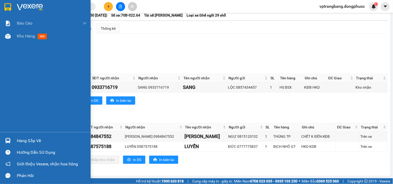
click at [25, 141] on div "Hàng sắp về" at bounding box center [52, 141] width 70 height 8
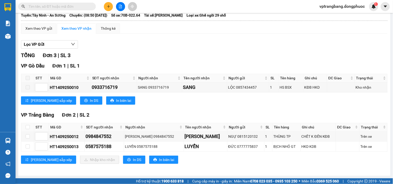
drag, startPoint x: 211, startPoint y: 50, endPoint x: 206, endPoint y: 46, distance: 6.1
click at [211, 50] on section "Kết quả tìm kiếm ( 0 ) Bộ lọc No Data vptrangbang.dongphuoc 1 Báo cáo Mẫu 1: Bá…" at bounding box center [196, 92] width 393 height 184
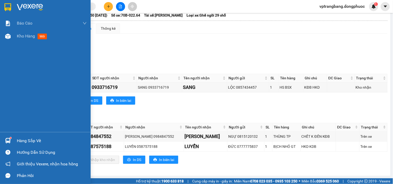
click at [17, 139] on div "Hàng sắp về" at bounding box center [52, 141] width 70 height 8
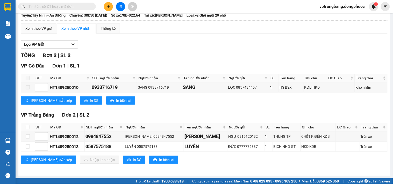
click at [233, 43] on section "Kết quả tìm kiếm ( 0 ) Bộ lọc No Data vptrangbang.dongphuoc 1 Báo cáo Mẫu 1: Bá…" at bounding box center [196, 92] width 393 height 184
click at [121, 55] on div "TỔNG Đơn 3 | SL 3" at bounding box center [204, 56] width 367 height 8
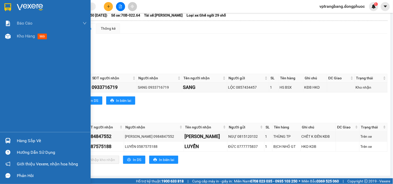
drag, startPoint x: 17, startPoint y: 144, endPoint x: 169, endPoint y: 128, distance: 153.1
click at [18, 144] on div "Hàng sắp về" at bounding box center [52, 141] width 70 height 8
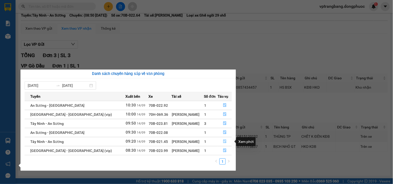
click at [223, 143] on icon "file-done" at bounding box center [225, 142] width 4 height 4
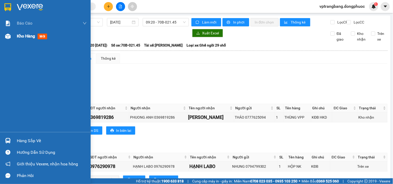
click at [22, 37] on span "Kho hàng" at bounding box center [26, 36] width 18 height 5
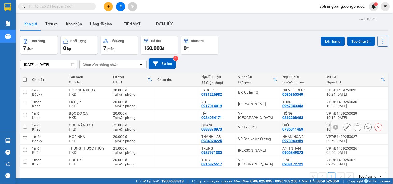
scroll to position [24, 0]
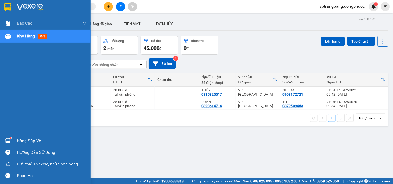
click at [23, 141] on div "Hàng sắp về" at bounding box center [52, 141] width 70 height 8
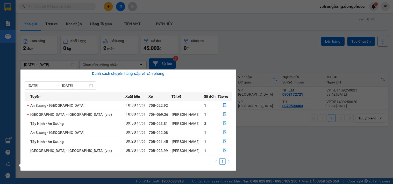
click at [247, 55] on section "Kết quả tìm kiếm ( 0 ) Bộ lọc No Data vptrangbang.dongphuoc 1 Báo cáo Mẫu 1: Bá…" at bounding box center [196, 92] width 393 height 184
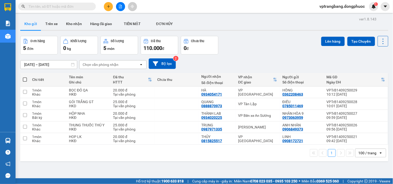
drag, startPoint x: 112, startPoint y: 169, endPoint x: 146, endPoint y: 162, distance: 35.1
click at [112, 169] on div "ver 1.8.143 Kho gửi Trên xe Kho nhận Hàng đã giao TIỀN MẶT ĐƠN HỦY Đơn hàng 5…" at bounding box center [204, 108] width 372 height 184
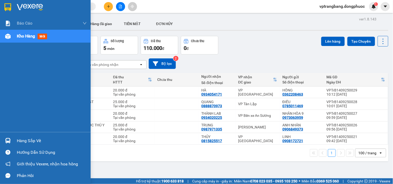
click at [20, 138] on div "Hàng sắp về" at bounding box center [52, 141] width 70 height 8
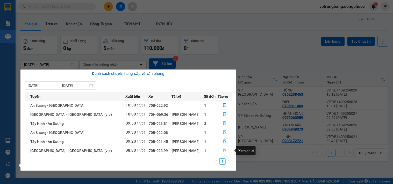
click at [223, 151] on icon "file-done" at bounding box center [225, 151] width 4 height 4
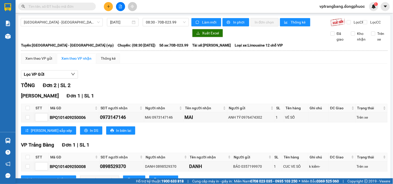
scroll to position [25, 0]
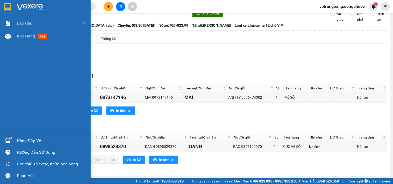
drag, startPoint x: 17, startPoint y: 142, endPoint x: 24, endPoint y: 140, distance: 7.5
click at [18, 142] on div "Hàng sắp về" at bounding box center [45, 141] width 91 height 12
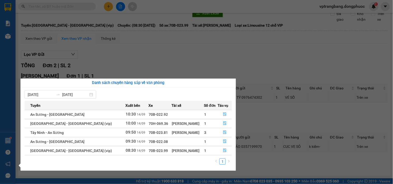
click at [211, 59] on section "Kết quả tìm kiếm ( 0 ) Bộ lọc No Data vptrangbang.dongphuoc 1 Báo cáo Mẫu 1: Bá…" at bounding box center [196, 92] width 393 height 184
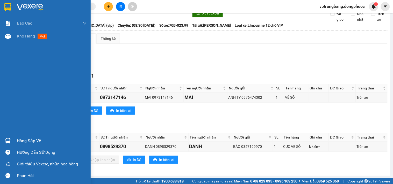
click at [21, 140] on div "Hàng sắp về" at bounding box center [52, 141] width 70 height 8
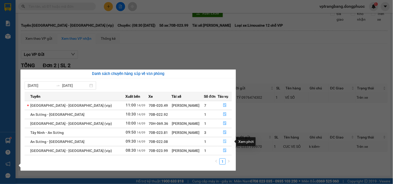
click at [223, 142] on icon "file-done" at bounding box center [224, 142] width 3 height 4
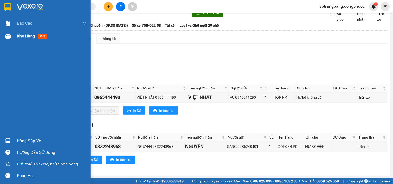
click at [17, 35] on span "Kho hàng" at bounding box center [26, 36] width 18 height 5
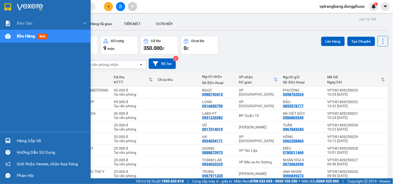
click at [22, 140] on div "Hàng sắp về" at bounding box center [52, 141] width 70 height 8
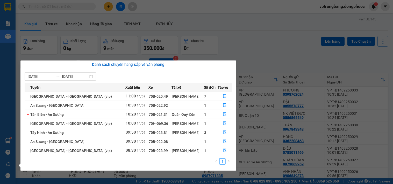
click at [270, 45] on section "Kết quả tìm kiếm ( 0 ) Bộ lọc No Data vptrangbang.dongphuoc 1 Báo cáo Mẫu 1: Bá…" at bounding box center [196, 92] width 393 height 184
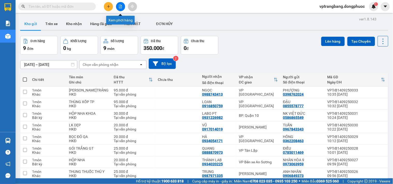
click at [118, 4] on button at bounding box center [120, 6] width 9 height 9
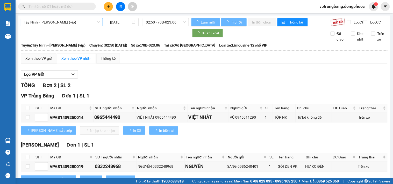
click at [60, 23] on span "Tây Ninh - [PERSON_NAME] (vip)" at bounding box center [62, 22] width 76 height 8
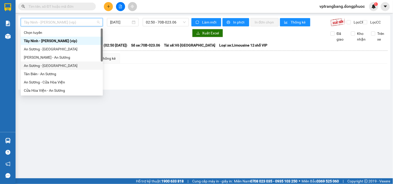
click at [48, 68] on div "An Sương - [GEOGRAPHIC_DATA]" at bounding box center [62, 66] width 76 height 6
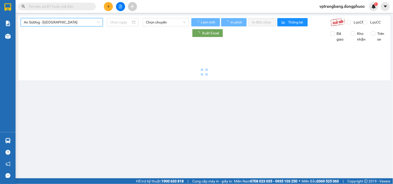
type input "[DATE]"
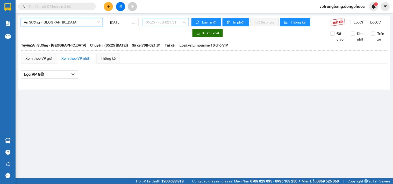
click at [160, 23] on span "05:25 - 70B-021.31" at bounding box center [166, 22] width 40 height 8
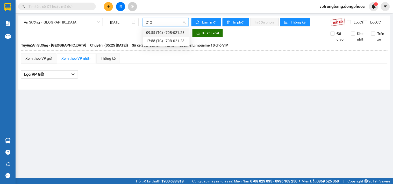
type input "2123"
click at [167, 32] on div "09:55 (TC) - 70B-021.23" at bounding box center [166, 33] width 40 height 6
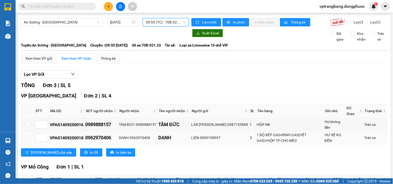
scroll to position [47, 0]
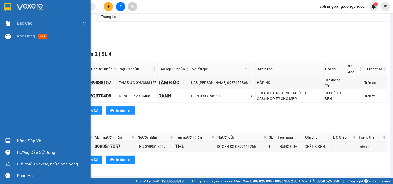
click at [25, 142] on div "Hàng sắp về" at bounding box center [52, 141] width 70 height 8
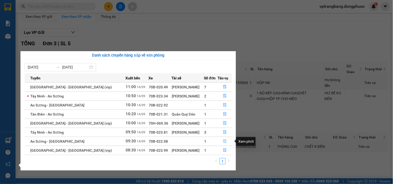
click at [224, 142] on icon "file-done" at bounding box center [225, 142] width 4 height 4
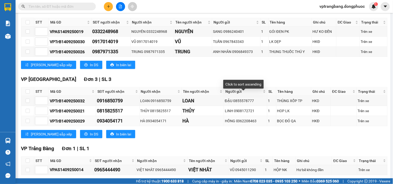
scroll to position [115, 0]
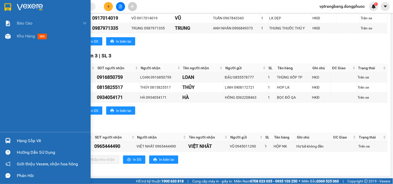
drag, startPoint x: 23, startPoint y: 139, endPoint x: 226, endPoint y: 123, distance: 203.9
click at [27, 137] on div "Hàng sắp về" at bounding box center [52, 141] width 70 height 8
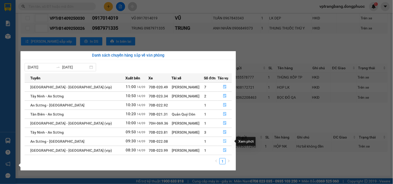
click at [223, 142] on icon "file-done" at bounding box center [225, 142] width 4 height 4
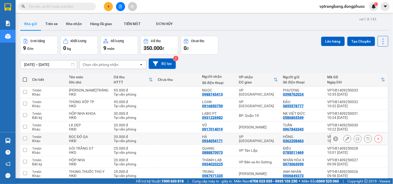
scroll to position [34, 0]
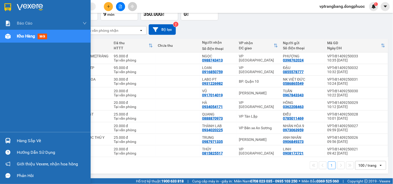
drag, startPoint x: 11, startPoint y: 142, endPoint x: 30, endPoint y: 143, distance: 19.2
click at [11, 142] on div at bounding box center [7, 141] width 9 height 9
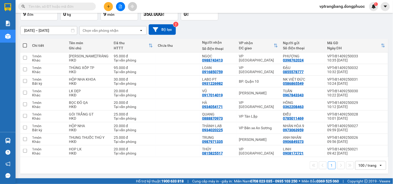
click at [235, 24] on section "Kết quả tìm kiếm ( 0 ) Bộ lọc No Data vptrangbang.dongphuoc 1 Báo cáo Mẫu 1: Bá…" at bounding box center [196, 92] width 393 height 184
click at [242, 25] on div "[DATE] – [DATE] Press the down arrow key to interact with the calendar and sele…" at bounding box center [204, 29] width 368 height 11
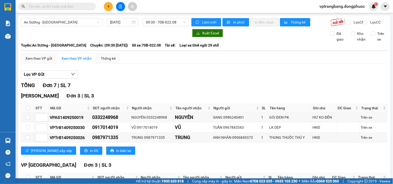
click at [20, 141] on div "An Sương - Tây Ninh 14/09/2025 09:30 - 70B-022.08 Làm mới In phơi In đơn chọn T…" at bounding box center [204, 151] width 372 height 270
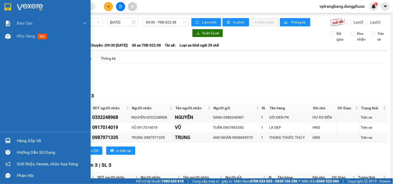
click at [21, 141] on div "Hàng sắp về" at bounding box center [52, 141] width 70 height 8
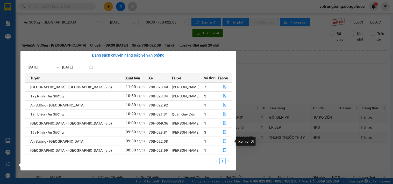
click at [223, 143] on icon "file-done" at bounding box center [224, 142] width 3 height 4
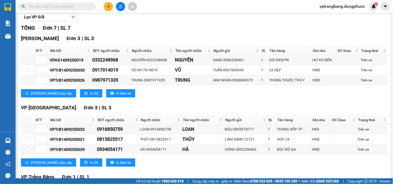
scroll to position [115, 0]
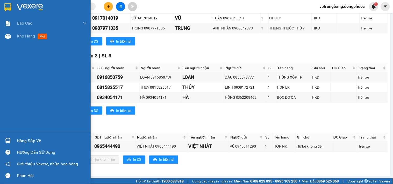
click at [7, 141] on img at bounding box center [7, 140] width 5 height 5
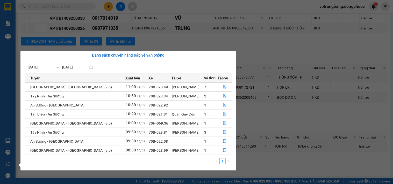
click at [253, 111] on section "Kết quả tìm kiếm ( 0 ) Bộ lọc No Data vptrangbang.dongphuoc 1 Báo cáo Mẫu 1: Bá…" at bounding box center [196, 92] width 393 height 184
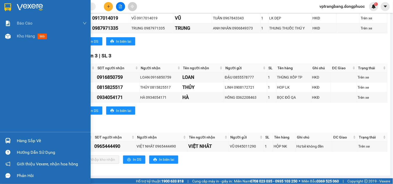
click at [12, 142] on div "Hàng sắp về" at bounding box center [45, 141] width 91 height 12
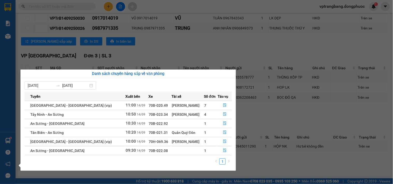
click at [263, 112] on section "Kết quả tìm kiếm ( 0 ) Bộ lọc No Data vptrangbang.dongphuoc 1 Báo cáo Mẫu 1: Bá…" at bounding box center [196, 92] width 393 height 184
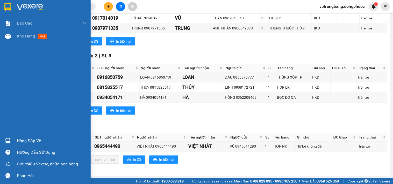
click at [19, 142] on div "Hàng sắp về" at bounding box center [52, 141] width 70 height 8
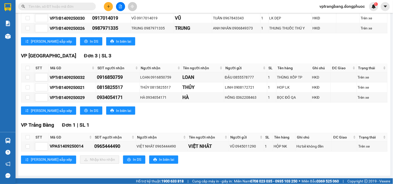
click at [262, 118] on section "Kết quả tìm kiếm ( 0 ) Bộ lọc No Data vptrangbang.dongphuoc 1 Báo cáo Mẫu 1: Bá…" at bounding box center [196, 92] width 393 height 184
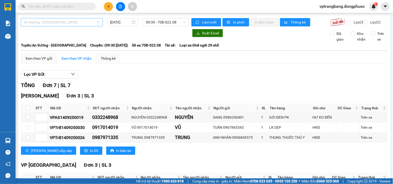
click at [64, 22] on span "An Sương - [GEOGRAPHIC_DATA]" at bounding box center [62, 22] width 76 height 8
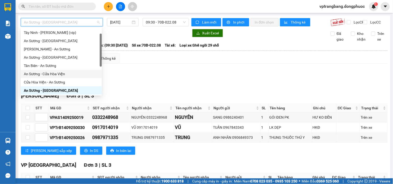
scroll to position [58, 0]
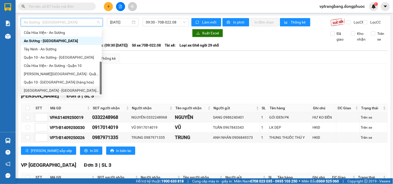
click at [50, 93] on div "[GEOGRAPHIC_DATA] - [GEOGRAPHIC_DATA] (vip)" at bounding box center [61, 91] width 75 height 6
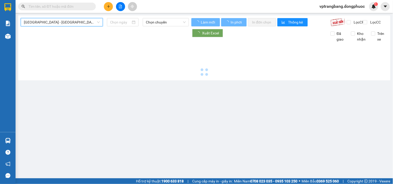
type input "[DATE]"
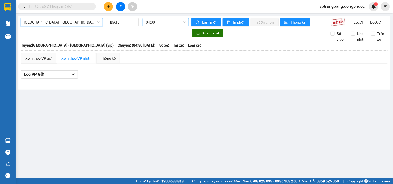
click at [149, 22] on span "04:30" at bounding box center [166, 22] width 40 height 8
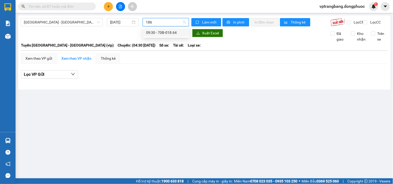
type input "1864"
click at [168, 34] on div "09:30 - 70B-018.64" at bounding box center [166, 33] width 40 height 6
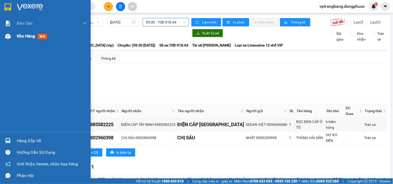
click at [11, 38] on div at bounding box center [7, 36] width 9 height 9
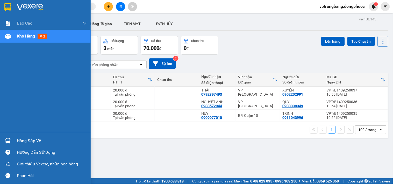
click at [29, 140] on div "Hàng sắp về" at bounding box center [52, 141] width 70 height 8
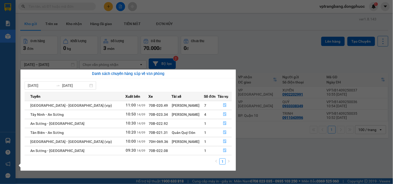
click at [246, 53] on section "Kết quả tìm kiếm ( 0 ) Bộ lọc No Data vptrangbang.dongphuoc 1 Báo cáo Mẫu 1: Bá…" at bounding box center [196, 92] width 393 height 184
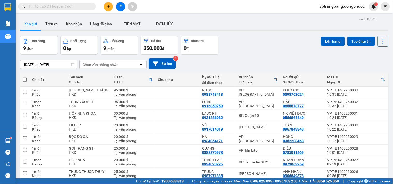
scroll to position [34, 0]
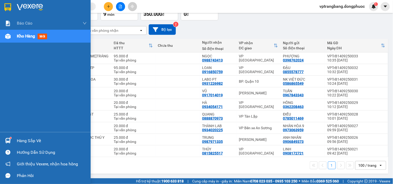
click at [13, 142] on div "Hàng sắp về" at bounding box center [45, 141] width 91 height 12
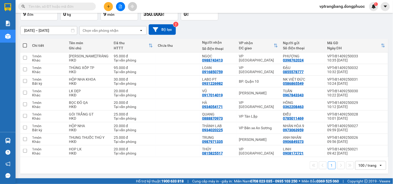
click at [240, 28] on section "Kết quả tìm kiếm ( 0 ) Bộ lọc No Data vptrangbang.dongphuoc 1 Báo cáo Mẫu 1: Bá…" at bounding box center [196, 92] width 393 height 184
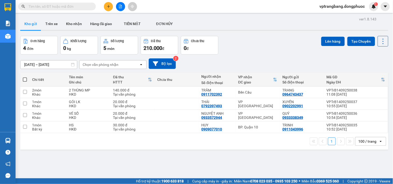
click at [119, 5] on icon "file-add" at bounding box center [121, 7] width 4 height 4
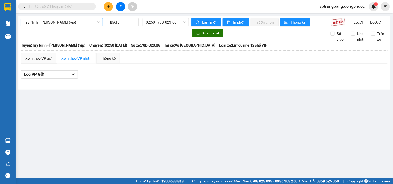
click at [61, 25] on span "Tây Ninh - Hồ Chí Minh (vip)" at bounding box center [62, 22] width 76 height 8
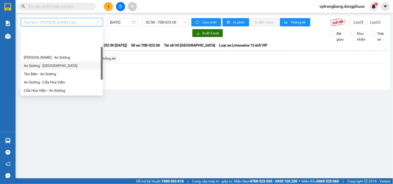
scroll to position [29, 0]
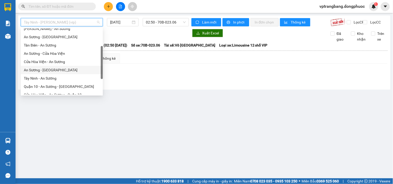
click at [51, 71] on div "An Sương - [GEOGRAPHIC_DATA]" at bounding box center [62, 70] width 76 height 6
type input "[DATE]"
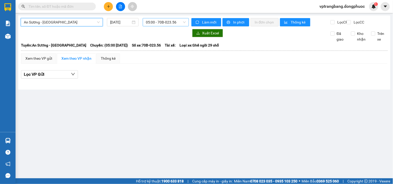
click at [164, 22] on span "05:00 - 70B-023.56" at bounding box center [166, 22] width 40 height 8
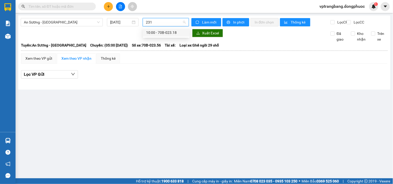
type input "2318"
click at [156, 31] on div "10:00 - 70B-023.18" at bounding box center [166, 33] width 40 height 6
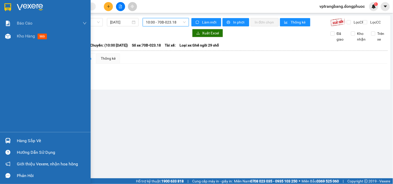
click at [21, 142] on div "Hàng sắp về" at bounding box center [52, 141] width 70 height 8
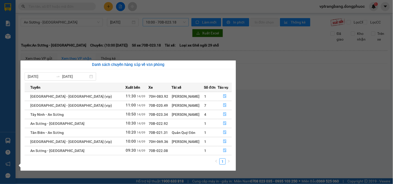
click at [262, 94] on section "Kết quả tìm kiếm ( 0 ) Bộ lọc No Data vptrangbang.dongphuoc 1 Báo cáo Mẫu 1: Bá…" at bounding box center [196, 92] width 393 height 184
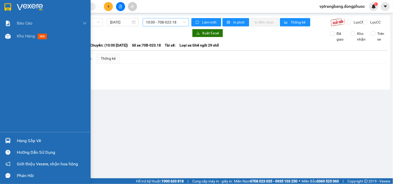
click at [31, 141] on div "Hàng sắp về" at bounding box center [52, 141] width 70 height 8
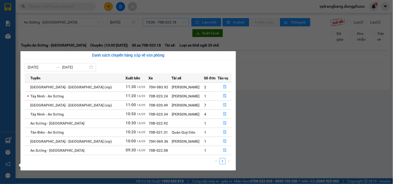
click at [255, 106] on section "Kết quả tìm kiếm ( 0 ) Bộ lọc No Data vptrangbang.dongphuoc 1 Báo cáo Mẫu 1: Bá…" at bounding box center [196, 92] width 393 height 184
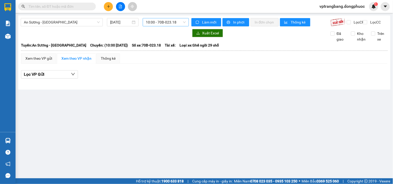
click at [152, 26] on div "An Sương - Tây Ninh 14/09/2025 10:00 - 70B-023.18" at bounding box center [105, 22] width 168 height 8
click at [48, 20] on span "An Sương - [GEOGRAPHIC_DATA]" at bounding box center [62, 22] width 76 height 8
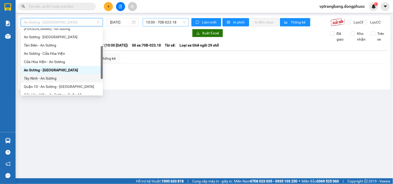
click at [54, 78] on div "Tây Ninh - An Sương" at bounding box center [62, 79] width 76 height 6
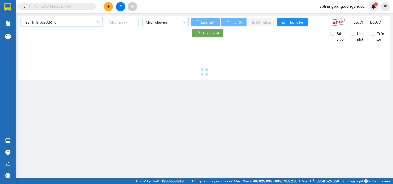
type input "[DATE]"
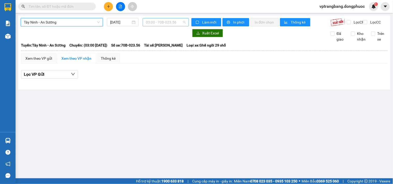
click at [152, 25] on span "03:00 - 70B-023.56" at bounding box center [166, 22] width 40 height 8
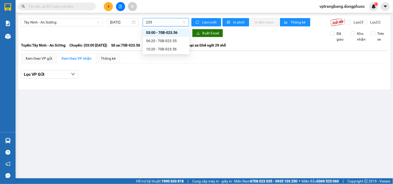
type input "2356"
click at [152, 38] on div "10:20 - 70B-023.56" at bounding box center [166, 41] width 40 height 6
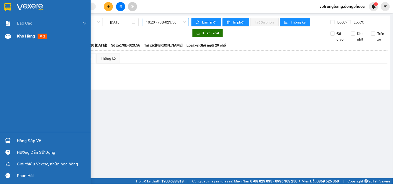
click at [28, 35] on span "Kho hàng" at bounding box center [26, 36] width 18 height 5
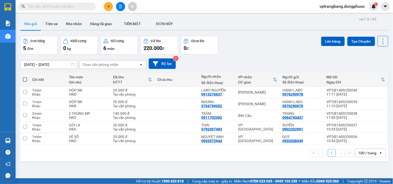
click at [56, 9] on span at bounding box center [57, 7] width 78 height 8
click at [55, 6] on input "text" at bounding box center [58, 7] width 61 height 6
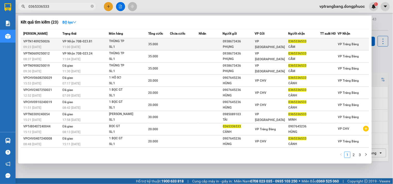
type input "0365336533"
click at [177, 44] on td at bounding box center [184, 44] width 29 height 12
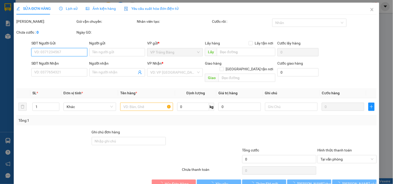
type input "0938673436"
type input "PHỤNG"
type input "0365336533"
type input "CẨM"
type input "35.000"
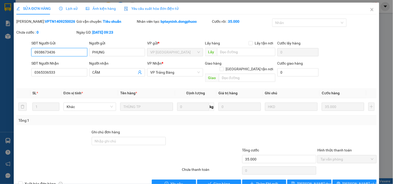
scroll to position [8, 0]
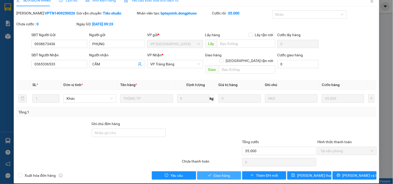
click at [214, 173] on span "Giao hàng" at bounding box center [222, 176] width 17 height 6
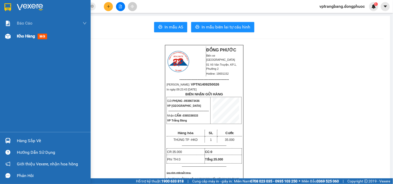
click at [16, 36] on div "Kho hàng mới" at bounding box center [45, 36] width 91 height 13
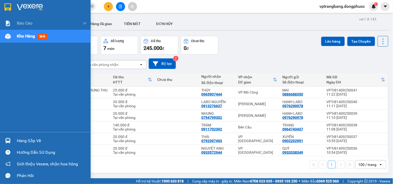
drag, startPoint x: 15, startPoint y: 141, endPoint x: 70, endPoint y: 138, distance: 55.5
click at [16, 141] on div "Hàng sắp về" at bounding box center [45, 141] width 91 height 12
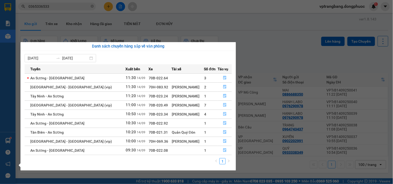
click at [272, 43] on section "Kết quả tìm kiếm ( 23 ) Bộ lọc Mã ĐH Trạng thái Món hàng Tổng cước Chưa cước Nh…" at bounding box center [196, 92] width 393 height 184
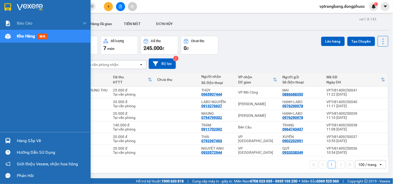
click at [13, 142] on div "Hàng sắp về" at bounding box center [45, 141] width 91 height 12
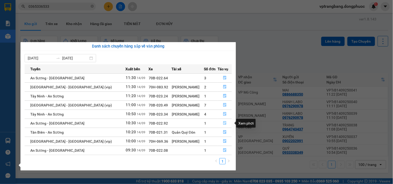
click at [223, 125] on icon "file-done" at bounding box center [224, 123] width 3 height 4
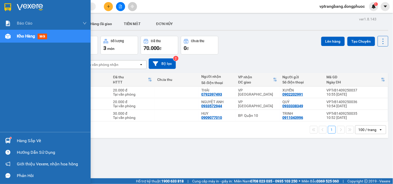
click at [16, 139] on div "Hàng sắp về" at bounding box center [45, 141] width 91 height 12
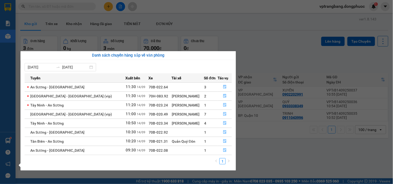
click at [252, 51] on section "Kết quả tìm kiếm ( 0 ) Bộ lọc No Data vptrangbang.dongphuoc 1 Báo cáo Mẫu 1: Bá…" at bounding box center [196, 92] width 393 height 184
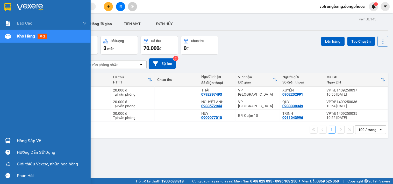
click at [15, 141] on div "Hàng sắp về" at bounding box center [45, 141] width 91 height 12
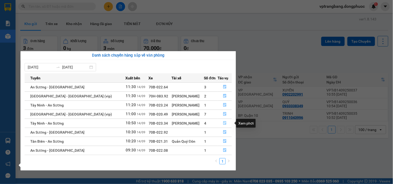
click at [223, 124] on icon "file-done" at bounding box center [225, 123] width 4 height 4
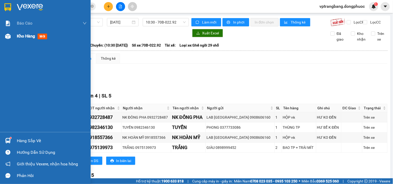
click at [27, 38] on span "Kho hàng" at bounding box center [26, 36] width 18 height 5
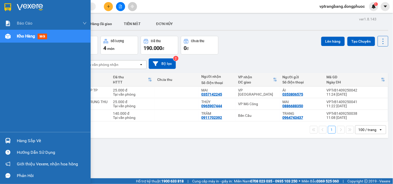
click at [13, 141] on div "Hàng sắp về" at bounding box center [45, 141] width 91 height 12
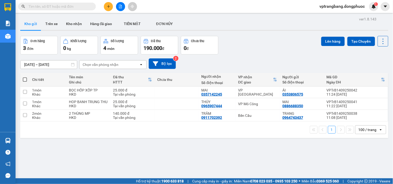
click at [252, 47] on section "Kết quả tìm kiếm ( 0 ) Bộ lọc No Data vptrangbang.dongphuoc 1 Báo cáo Mẫu 1: Bá…" at bounding box center [196, 92] width 393 height 184
click at [119, 7] on icon "file-add" at bounding box center [120, 7] width 3 height 4
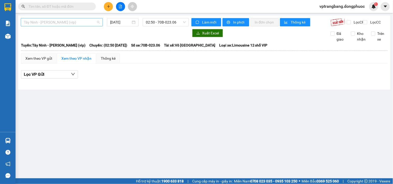
click at [58, 23] on span "Tây Ninh - [PERSON_NAME] (vip)" at bounding box center [62, 22] width 76 height 8
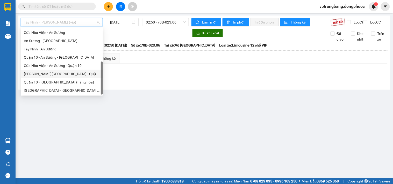
scroll to position [58, 0]
click at [48, 42] on div "An Sương - [GEOGRAPHIC_DATA]" at bounding box center [62, 41] width 76 height 6
type input "[DATE]"
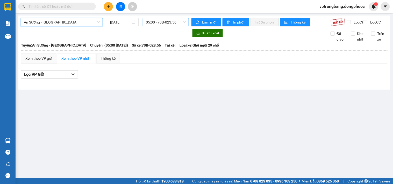
click at [172, 21] on span "05:00 - 70B-023.56" at bounding box center [166, 22] width 40 height 8
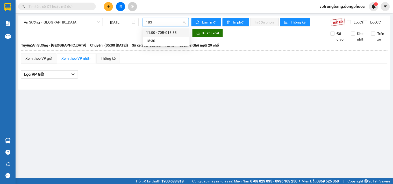
type input "1833"
click at [161, 33] on div "11:00 - 70B-018.33" at bounding box center [166, 33] width 40 height 6
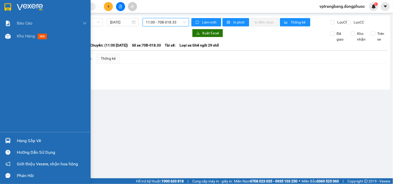
click at [14, 141] on div "Hàng sắp về" at bounding box center [45, 141] width 91 height 12
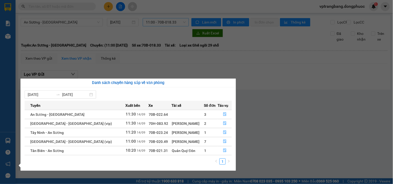
click at [281, 90] on section "Kết quả tìm kiếm ( 0 ) Bộ lọc No Data vptrangbang.dongphuoc 1 Báo cáo Mẫu 1: Bá…" at bounding box center [196, 92] width 393 height 184
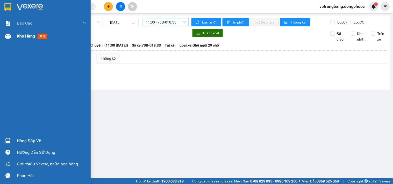
click at [20, 35] on span "Kho hàng" at bounding box center [26, 36] width 18 height 5
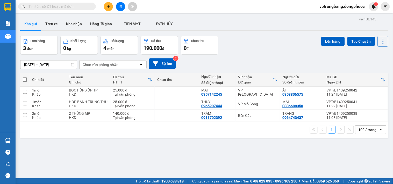
click at [19, 142] on div "ver 1.8.143 Kho gửi Trên xe Kho nhận Hàng đã giao TIỀN MẶT ĐƠN HỦY Đơn hàng 3…" at bounding box center [204, 108] width 372 height 184
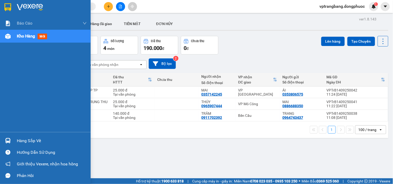
drag, startPoint x: 20, startPoint y: 141, endPoint x: 36, endPoint y: 140, distance: 16.1
click at [20, 141] on div "Hàng sắp về" at bounding box center [52, 141] width 70 height 8
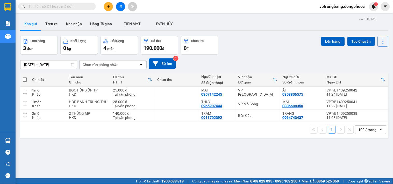
drag, startPoint x: 254, startPoint y: 41, endPoint x: 234, endPoint y: 37, distance: 20.2
click at [251, 40] on section "Kết quả tìm kiếm ( 0 ) Bộ lọc No Data vptrangbang.dongphuoc 1 Báo cáo Mẫu 1: Bá…" at bounding box center [196, 92] width 393 height 184
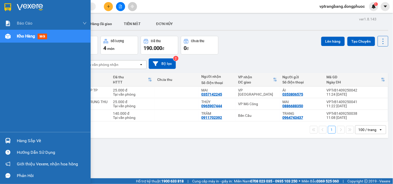
click at [23, 141] on div "Hàng sắp về" at bounding box center [52, 141] width 70 height 8
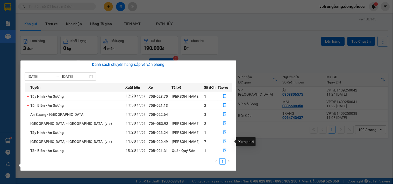
click at [223, 142] on icon "file-done" at bounding box center [225, 142] width 4 height 4
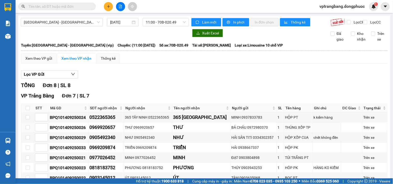
scroll to position [86, 0]
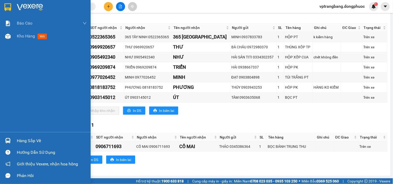
drag, startPoint x: 24, startPoint y: 139, endPoint x: 53, endPoint y: 140, distance: 29.5
click at [24, 139] on div "Hàng sắp về" at bounding box center [52, 141] width 70 height 8
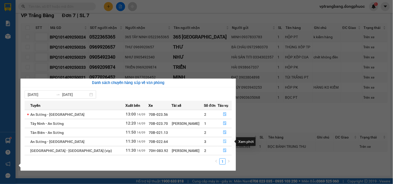
click at [223, 142] on icon "file-done" at bounding box center [224, 142] width 3 height 4
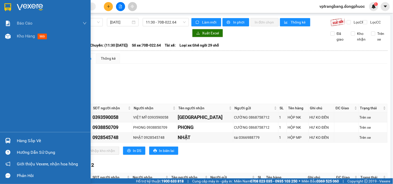
drag, startPoint x: 19, startPoint y: 139, endPoint x: 61, endPoint y: 134, distance: 41.8
click at [19, 139] on div "Hàng sắp về" at bounding box center [52, 141] width 70 height 8
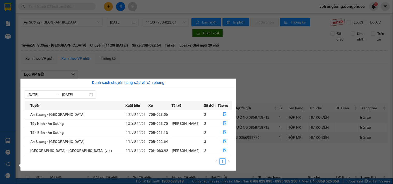
click at [269, 84] on section "Kết quả tìm kiếm ( 0 ) Bộ lọc No Data vptrangbang.dongphuoc 1 Báo cáo Mẫu 1: Bá…" at bounding box center [196, 92] width 393 height 184
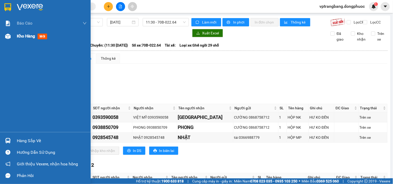
click at [17, 35] on span "Kho hàng" at bounding box center [26, 36] width 18 height 5
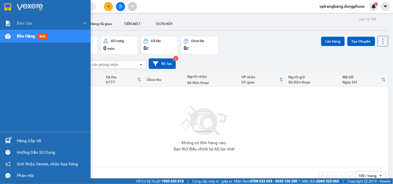
click at [28, 141] on div "Hàng sắp về" at bounding box center [52, 141] width 70 height 8
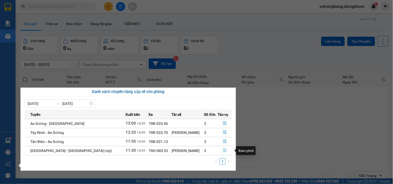
click at [223, 151] on icon "file-done" at bounding box center [225, 151] width 4 height 4
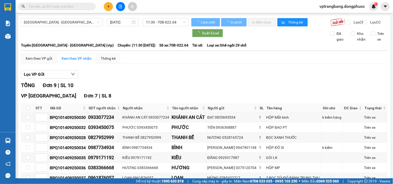
scroll to position [96, 0]
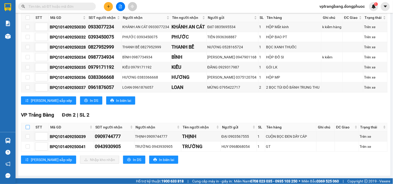
click at [26, 128] on input "checkbox" at bounding box center [28, 127] width 4 height 4
checkbox input "true"
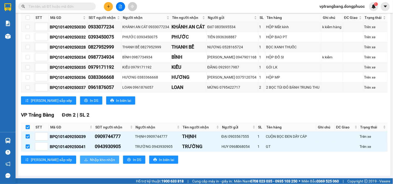
click at [90, 158] on span "Nhập kho nhận" at bounding box center [102, 160] width 25 height 6
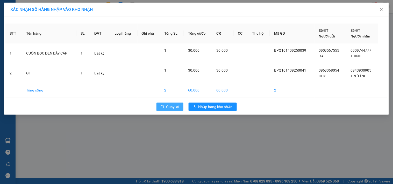
drag, startPoint x: 168, startPoint y: 109, endPoint x: 170, endPoint y: 106, distance: 2.9
click at [170, 106] on span "Quay lại" at bounding box center [172, 107] width 13 height 6
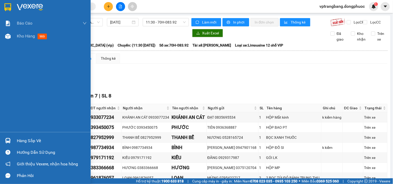
click at [25, 142] on div "Hàng sắp về" at bounding box center [52, 141] width 70 height 8
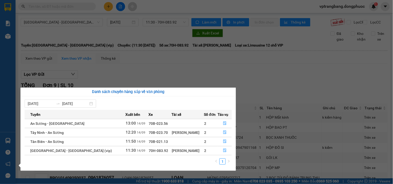
click at [264, 84] on section "Kết quả tìm kiếm ( 0 ) Bộ lọc No Data vptrangbang.dongphuoc 1 Báo cáo Mẫu 1: Bá…" at bounding box center [196, 92] width 393 height 184
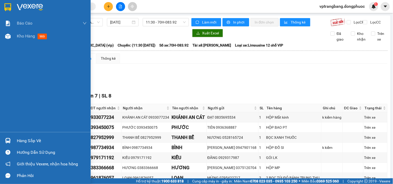
click at [24, 139] on div "Hàng sắp về" at bounding box center [52, 141] width 70 height 8
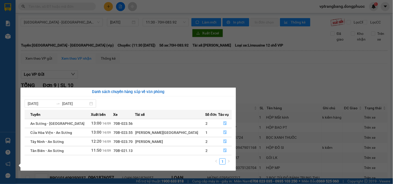
click at [253, 88] on section "Kết quả tìm kiếm ( 0 ) Bộ lọc No Data vptrangbang.dongphuoc 1 Báo cáo Mẫu 1: Bá…" at bounding box center [196, 92] width 393 height 184
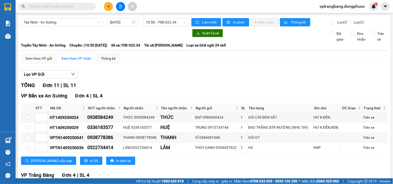
click at [68, 9] on input "text" at bounding box center [58, 7] width 61 height 6
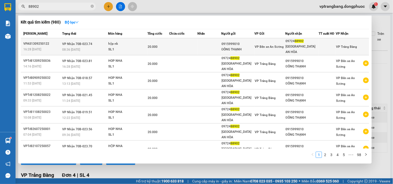
type input "88902"
click at [176, 44] on td at bounding box center [183, 46] width 28 height 17
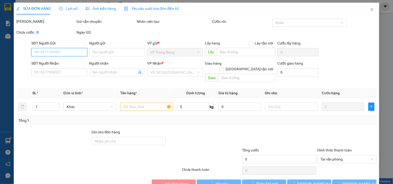
type input "0915999010"
type input "ĐÔNG THẠNH"
type input "0972488902"
type input "[GEOGRAPHIC_DATA] AN HÒA"
type input "20.000"
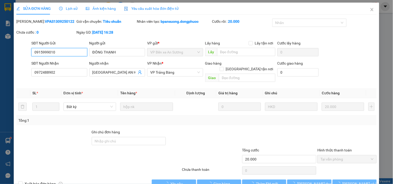
scroll to position [8, 0]
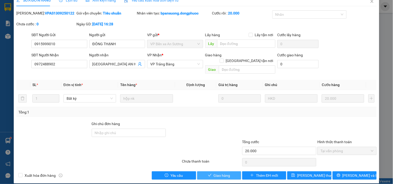
click at [221, 173] on span "Giao hàng" at bounding box center [222, 176] width 17 height 6
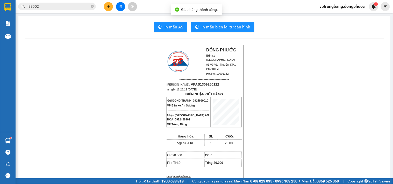
click at [54, 8] on input "88902" at bounding box center [58, 7] width 61 height 6
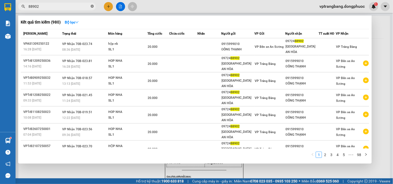
click at [92, 6] on icon "close-circle" at bounding box center [92, 6] width 3 height 3
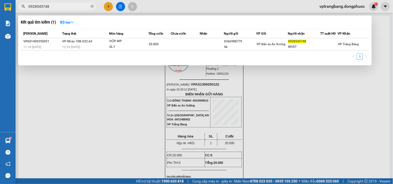
type input "0928545748"
drag, startPoint x: 305, startPoint y: 98, endPoint x: 35, endPoint y: 12, distance: 283.5
click at [301, 95] on div at bounding box center [196, 92] width 393 height 184
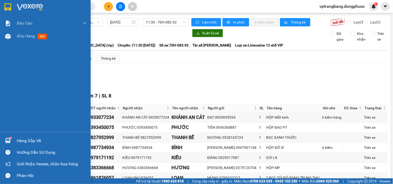
click at [21, 143] on div "Hàng sắp về" at bounding box center [52, 141] width 70 height 8
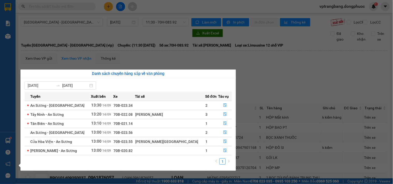
click at [254, 92] on section "Kết quả tìm kiếm ( 0 ) Bộ lọc No Data vptrangbang.dongphuoc 1 Báo cáo Mẫu 1: Bá…" at bounding box center [196, 92] width 393 height 184
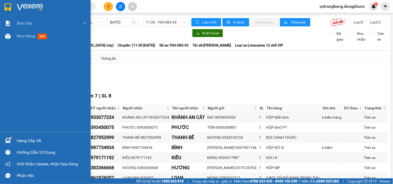
click at [16, 141] on div "Hàng sắp về" at bounding box center [45, 141] width 91 height 12
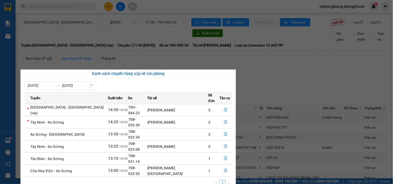
click at [267, 84] on section "Kết quả tìm kiếm ( 0 ) Bộ lọc No Data vptrangbang.dongphuoc 1 Báo cáo Mẫu 1: Bá…" at bounding box center [196, 92] width 393 height 184
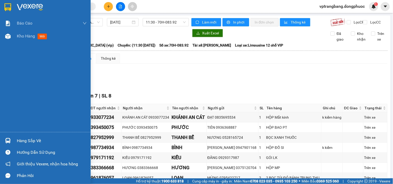
click at [19, 139] on div "Hàng sắp về" at bounding box center [52, 141] width 70 height 8
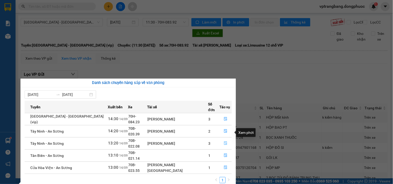
click at [224, 142] on icon "file-done" at bounding box center [225, 144] width 3 height 4
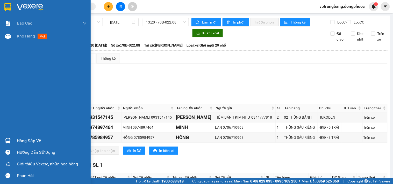
click at [21, 144] on div "Hàng sắp về" at bounding box center [52, 141] width 70 height 8
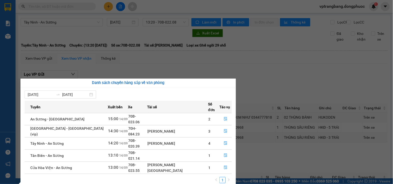
click at [259, 91] on section "Kết quả tìm kiếm ( 0 ) Bộ lọc No Data vptrangbang.dongphuoc 1 Báo cáo Mẫu 1: Bá…" at bounding box center [196, 92] width 393 height 184
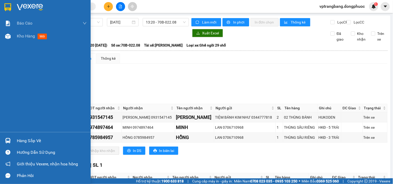
click at [17, 138] on div "Hàng sắp về" at bounding box center [52, 141] width 70 height 8
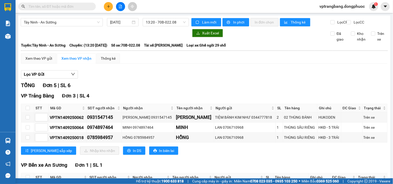
click at [262, 89] on section "Kết quả tìm kiếm ( 0 ) Bộ lọc No Data vptrangbang.dongphuoc 1 Báo cáo Mẫu 1: Bá…" at bounding box center [196, 92] width 393 height 184
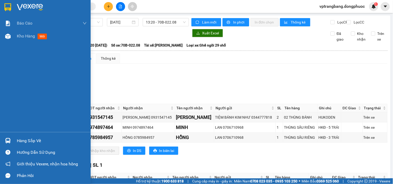
drag, startPoint x: 6, startPoint y: 141, endPoint x: 68, endPoint y: 139, distance: 61.9
click at [6, 140] on img at bounding box center [7, 140] width 5 height 5
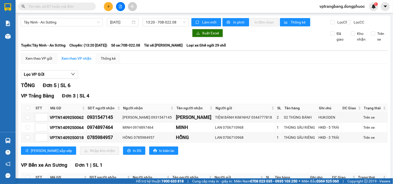
click at [267, 88] on section "Kết quả tìm kiếm ( 0 ) Bộ lọc No Data vptrangbang.dongphuoc 1 Báo cáo Mẫu 1: Bá…" at bounding box center [196, 92] width 393 height 184
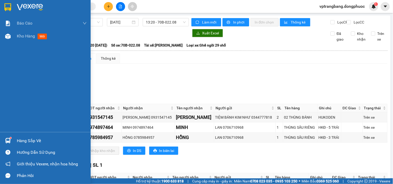
click at [22, 138] on div "Hàng sắp về" at bounding box center [52, 141] width 70 height 8
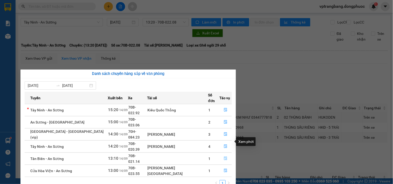
click at [224, 157] on icon "file-done" at bounding box center [226, 159] width 4 height 4
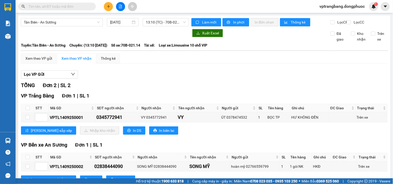
scroll to position [25, 0]
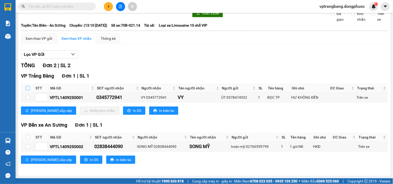
click at [29, 87] on input "checkbox" at bounding box center [28, 88] width 4 height 4
checkbox input "true"
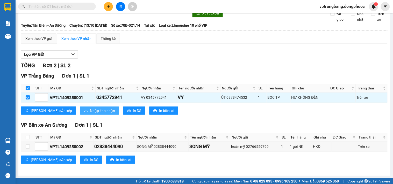
click at [90, 112] on span "Nhập kho nhận" at bounding box center [102, 111] width 25 height 6
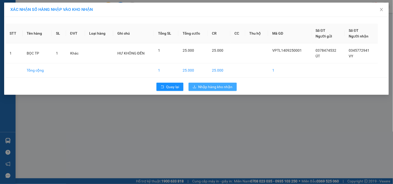
click at [214, 85] on span "Nhập hàng kho nhận" at bounding box center [215, 87] width 34 height 6
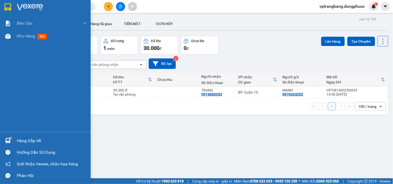
click at [19, 140] on div "Hàng sắp về" at bounding box center [52, 141] width 70 height 8
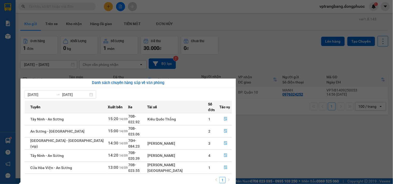
drag, startPoint x: 256, startPoint y: 45, endPoint x: 249, endPoint y: 39, distance: 9.1
click at [256, 44] on section "Kết quả tìm kiếm ( 0 ) Bộ lọc No Data vptrangbang.dongphuoc 1 Báo cáo Mẫu 1: Bá…" at bounding box center [196, 92] width 393 height 184
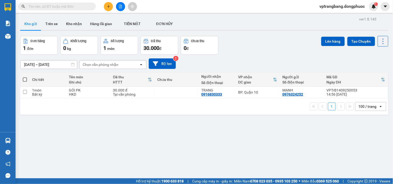
click at [49, 5] on input "text" at bounding box center [58, 7] width 61 height 6
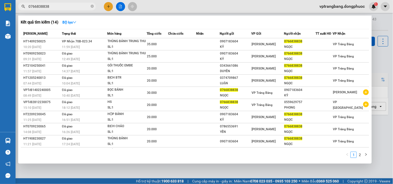
type input "0766838838"
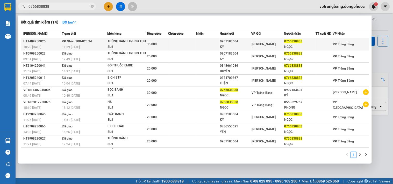
click at [181, 42] on td at bounding box center [182, 44] width 28 height 12
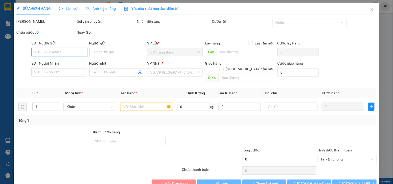
type input "0907183604"
type input "KỶ"
type input "0766838838"
type input "NGỌC"
type input "35.000"
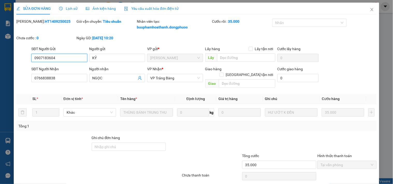
scroll to position [14, 0]
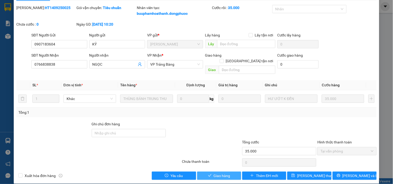
click at [223, 173] on span "Giao hàng" at bounding box center [222, 176] width 17 height 6
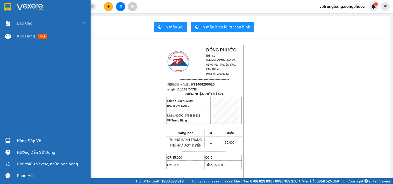
click at [20, 140] on div "Hàng sắp về" at bounding box center [52, 141] width 70 height 8
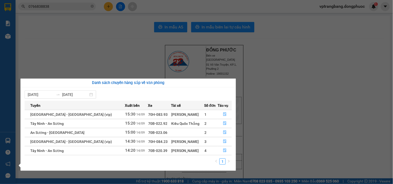
click at [289, 121] on section "Kết quả tìm kiếm ( 14 ) Bộ lọc Mã ĐH Trạng thái Món hàng Tổng cước Chưa cước Nh…" at bounding box center [196, 92] width 393 height 184
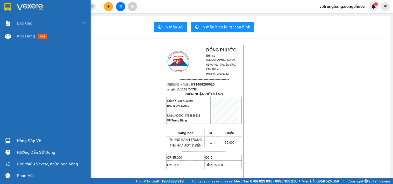
click at [19, 141] on div "Hàng sắp về" at bounding box center [52, 141] width 70 height 8
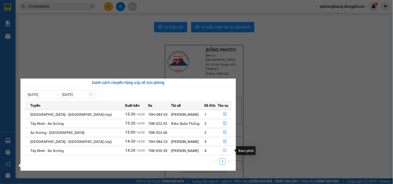
click at [223, 152] on icon "file-done" at bounding box center [225, 151] width 4 height 4
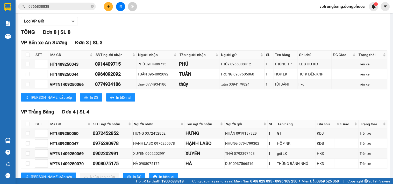
scroll to position [125, 0]
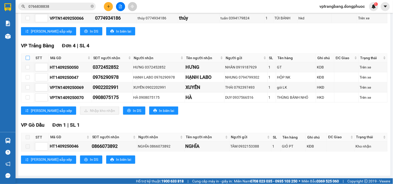
click at [28, 59] on input "checkbox" at bounding box center [28, 58] width 4 height 4
checkbox input "true"
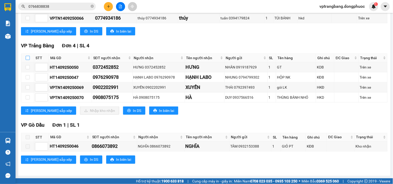
checkbox input "true"
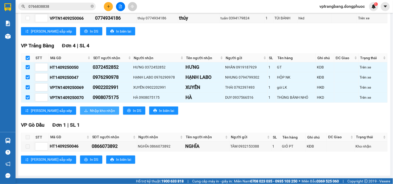
click at [90, 109] on span "Nhập kho nhận" at bounding box center [102, 111] width 25 height 6
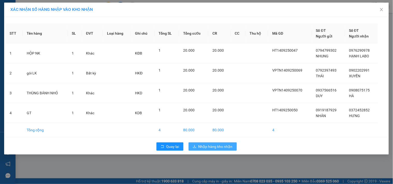
click at [226, 144] on span "Nhập hàng kho nhận" at bounding box center [215, 147] width 34 height 6
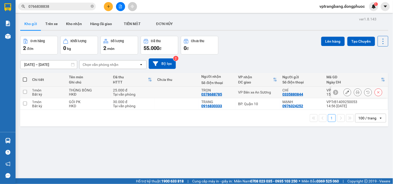
click at [240, 92] on div "VP Bến xe An Sương" at bounding box center [257, 92] width 39 height 4
checkbox input "true"
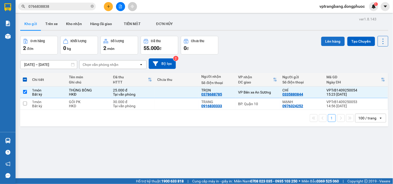
click at [331, 42] on button "Lên hàng" at bounding box center [333, 41] width 24 height 9
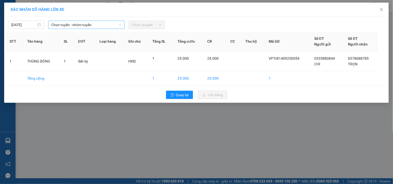
click at [64, 23] on span "Chọn tuyến - nhóm tuyến" at bounding box center [86, 25] width 70 height 8
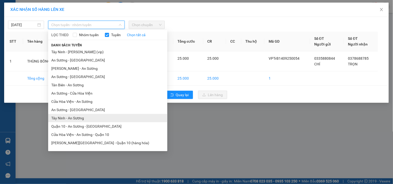
click at [76, 118] on li "Tây Ninh - An Sương" at bounding box center [107, 118] width 119 height 8
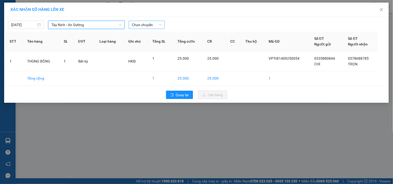
click at [146, 25] on span "Chọn chuyến" at bounding box center [147, 25] width 30 height 8
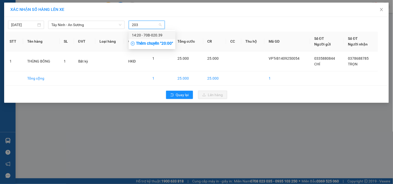
type input "2039"
click at [149, 36] on div "14:20 - 70B-020.39" at bounding box center [152, 35] width 40 height 6
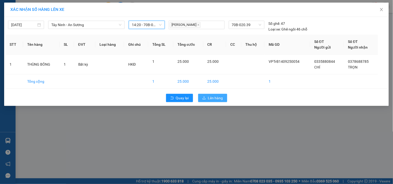
click at [213, 98] on span "Lên hàng" at bounding box center [215, 98] width 15 height 6
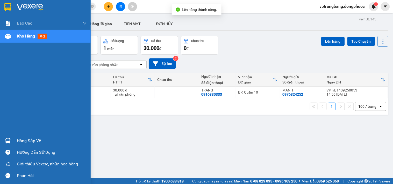
click at [24, 144] on div "Hàng sắp về" at bounding box center [52, 141] width 70 height 8
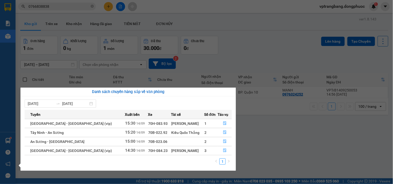
drag, startPoint x: 265, startPoint y: 54, endPoint x: 68, endPoint y: 43, distance: 197.4
click at [255, 54] on section "Kết quả tìm kiếm ( 14 ) Bộ lọc Mã ĐH Trạng thái Món hàng Tổng cước Chưa cước Nh…" at bounding box center [196, 92] width 393 height 184
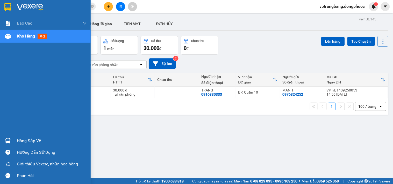
click at [9, 137] on div at bounding box center [7, 141] width 9 height 9
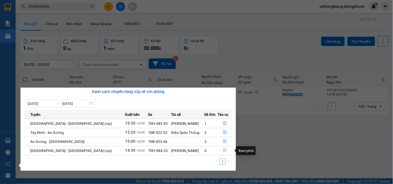
click at [223, 153] on span "file-done" at bounding box center [225, 151] width 4 height 4
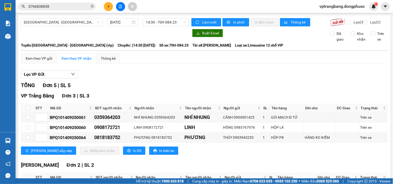
scroll to position [55, 0]
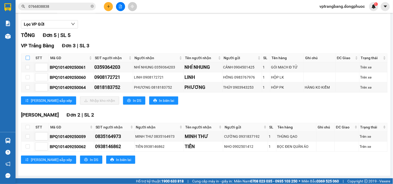
click at [26, 59] on input "checkbox" at bounding box center [28, 58] width 4 height 4
checkbox input "true"
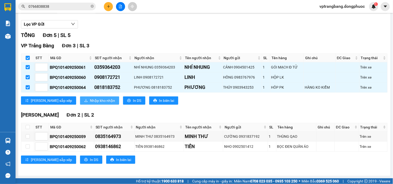
click at [90, 99] on span "Nhập kho nhận" at bounding box center [102, 101] width 25 height 6
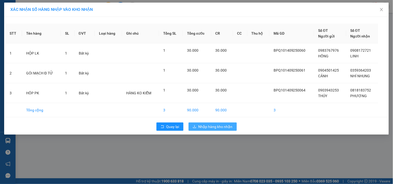
click at [211, 131] on button "Nhập hàng kho nhận" at bounding box center [213, 127] width 48 height 8
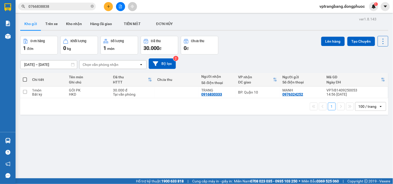
click at [239, 53] on div "Đơn hàng 1 đơn Khối lượng 0 kg Số lượng 1 món Đã thu 30.000 đ Chưa thu 0 đ Lên …" at bounding box center [204, 45] width 368 height 19
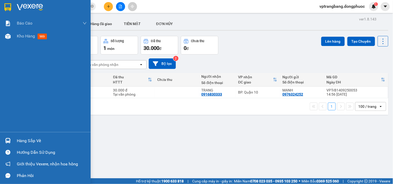
click at [17, 139] on div "Hàng sắp về" at bounding box center [52, 141] width 70 height 8
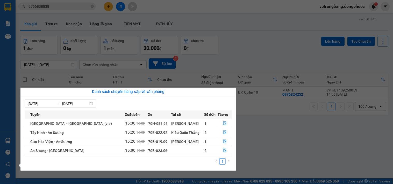
click at [256, 46] on section "Kết quả tìm kiếm ( 14 ) Bộ lọc Mã ĐH Trạng thái Món hàng Tổng cước Chưa cước Nh…" at bounding box center [196, 92] width 393 height 184
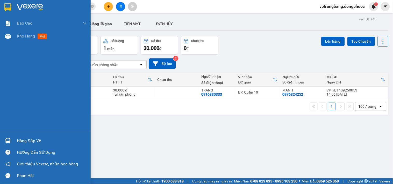
click at [15, 139] on div "Hàng sắp về" at bounding box center [45, 141] width 91 height 12
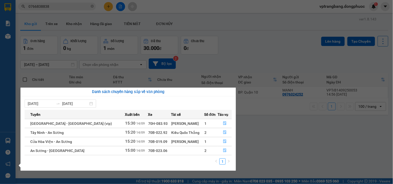
click at [249, 136] on section "Kết quả tìm kiếm ( 14 ) Bộ lọc Mã ĐH Trạng thái Món hàng Tổng cước Chưa cước Nh…" at bounding box center [196, 92] width 393 height 184
